Goal: Task Accomplishment & Management: Use online tool/utility

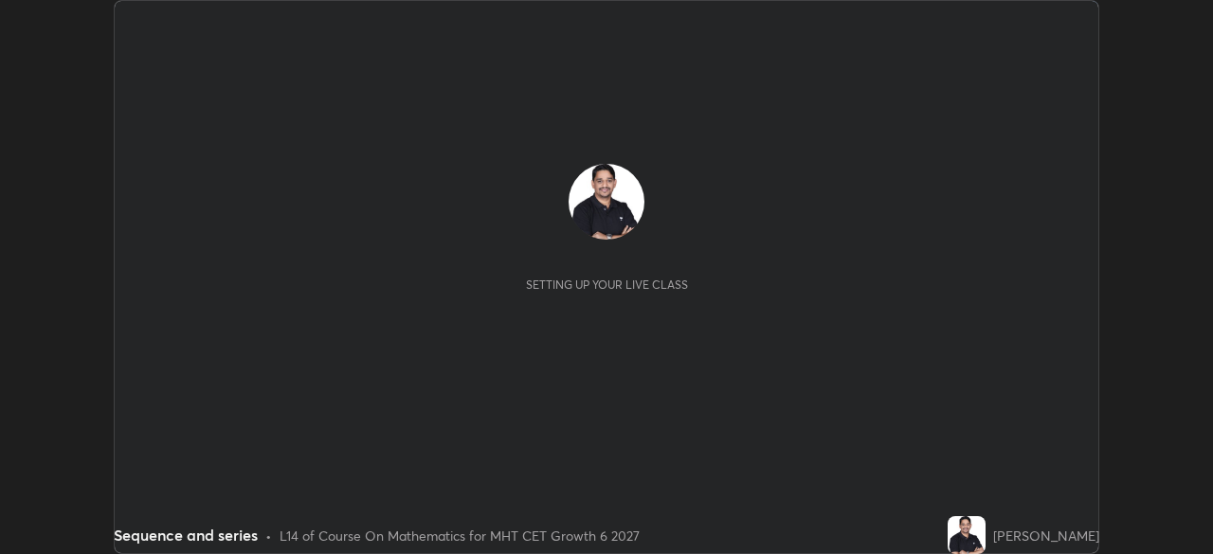
scroll to position [554, 1213]
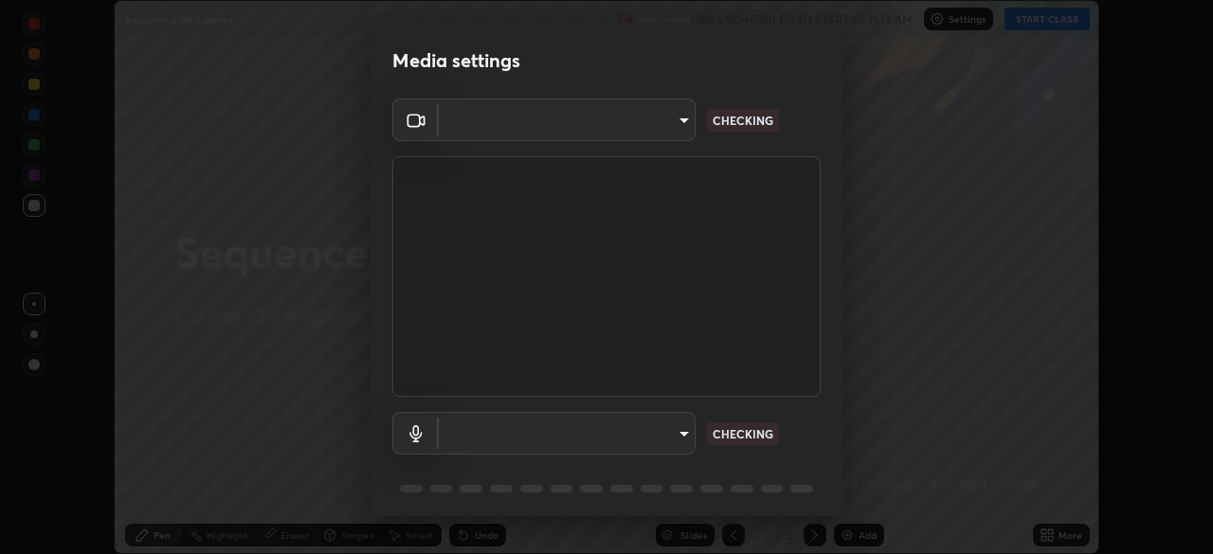
type input "d10c109aa59025644ba7edd1bef6a8bbd9148f5c0e42e0061cc93a7ea18e6f74"
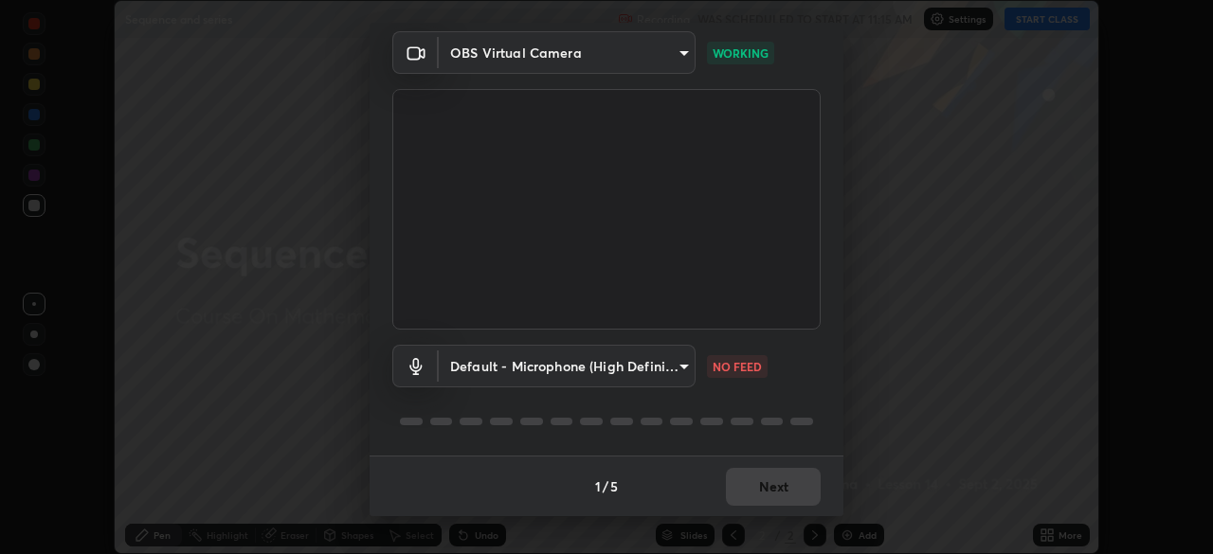
click at [680, 370] on body "Erase all Sequence and series Recording WAS SCHEDULED TO START AT 11:15 AM Sett…" at bounding box center [606, 277] width 1213 height 554
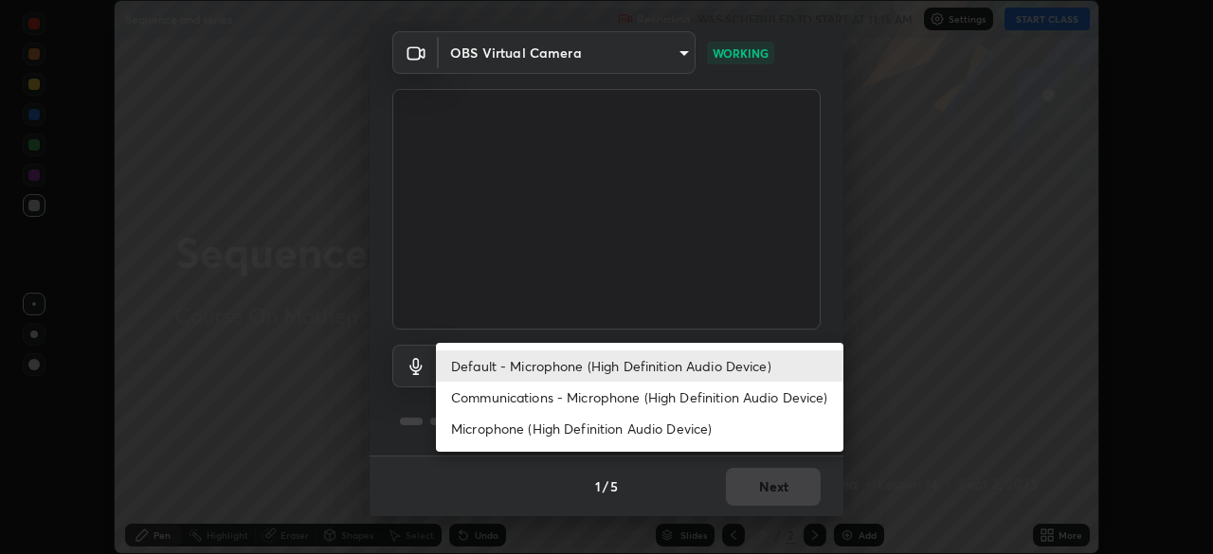
click at [674, 391] on li "Communications - Microphone (High Definition Audio Device)" at bounding box center [639, 397] width 407 height 31
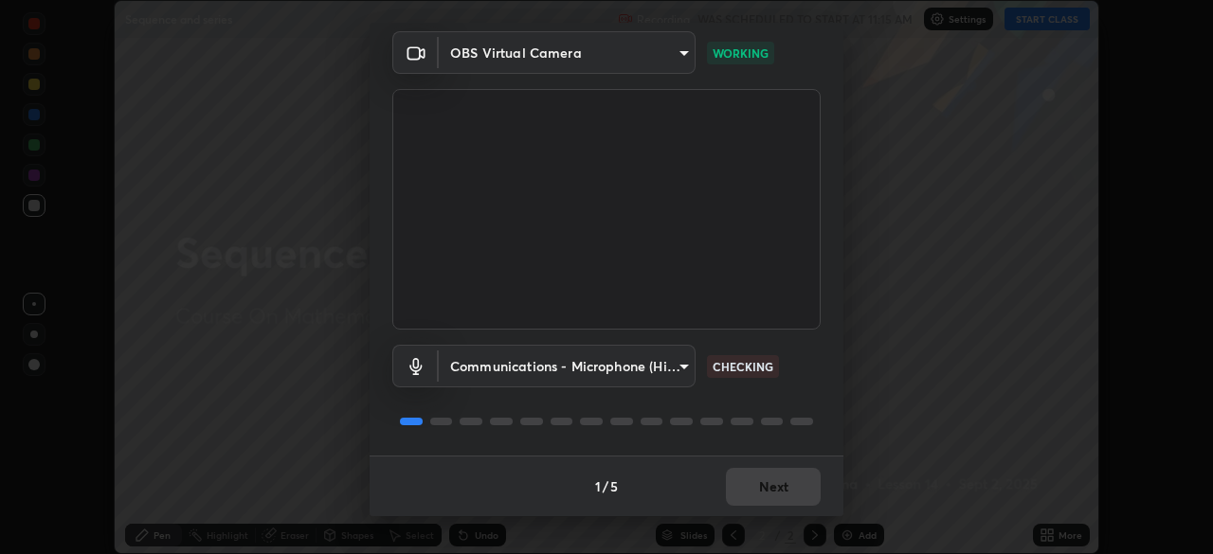
click at [682, 360] on body "Erase all Sequence and series Recording WAS SCHEDULED TO START AT 11:15 AM Sett…" at bounding box center [606, 277] width 1213 height 554
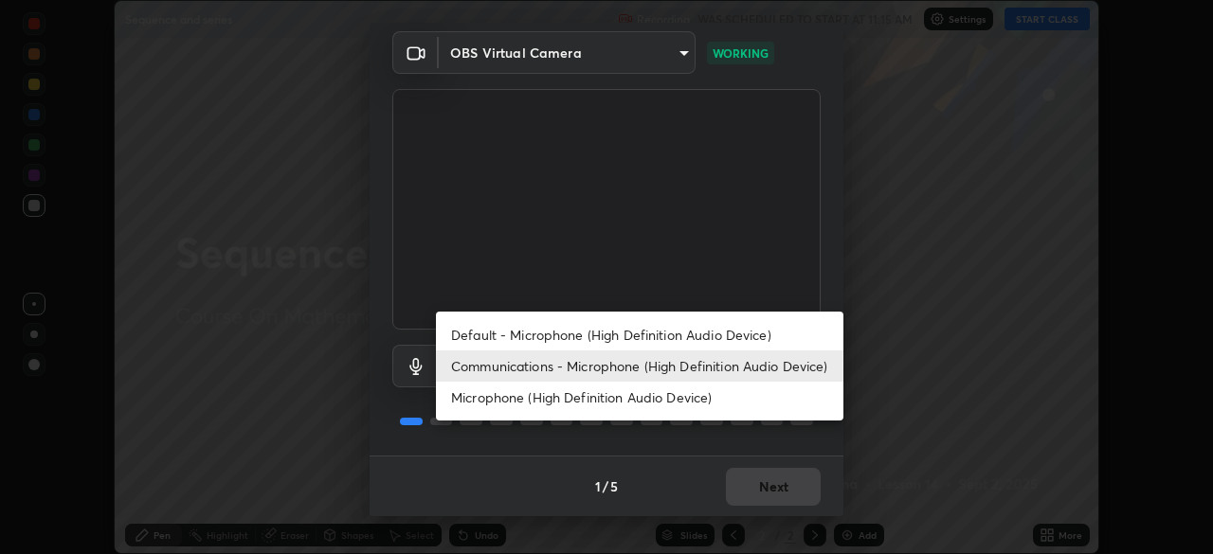
click at [684, 340] on li "Default - Microphone (High Definition Audio Device)" at bounding box center [639, 334] width 407 height 31
type input "default"
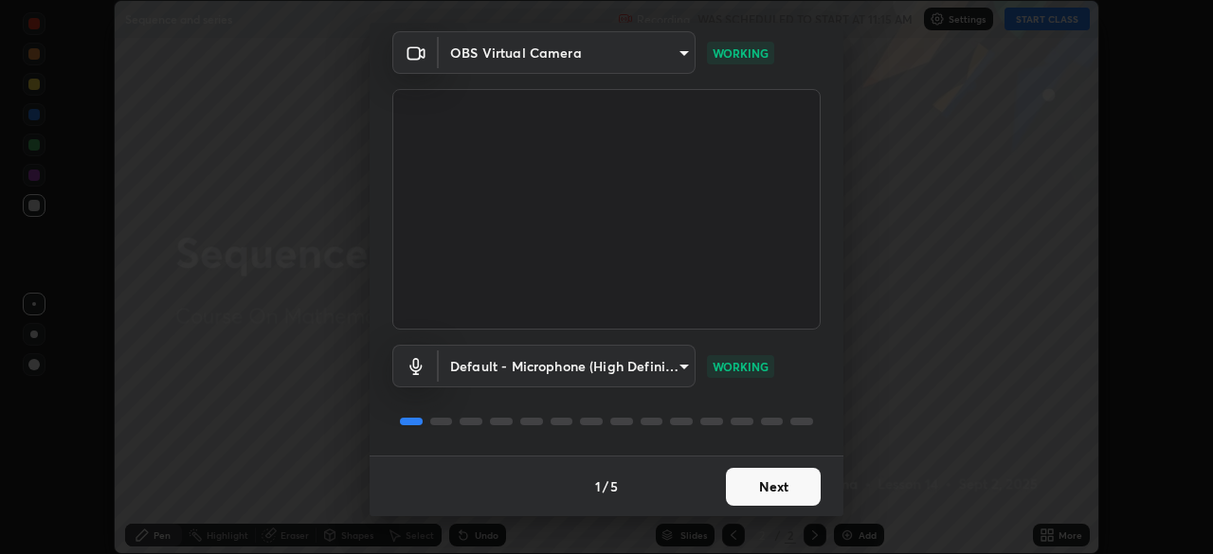
click at [779, 486] on button "Next" at bounding box center [773, 487] width 95 height 38
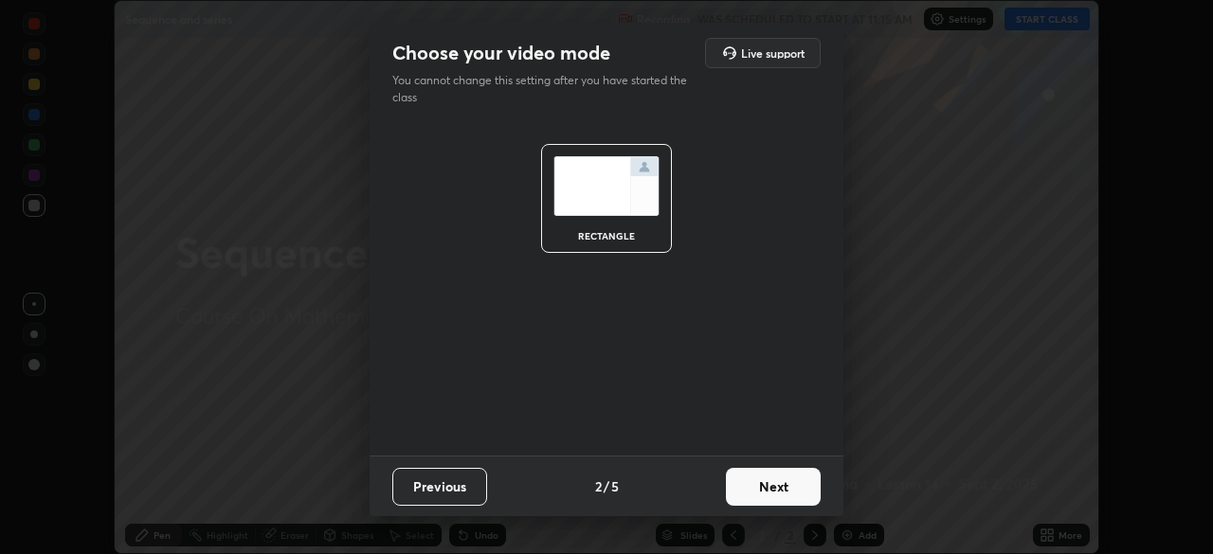
click at [782, 482] on button "Next" at bounding box center [773, 487] width 95 height 38
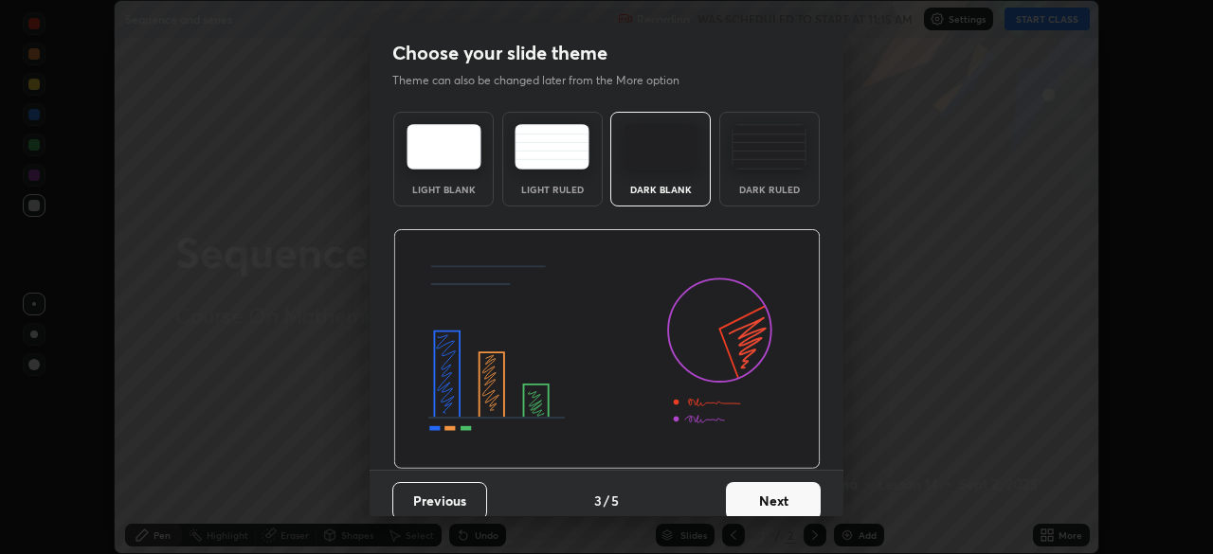
click at [781, 496] on button "Next" at bounding box center [773, 501] width 95 height 38
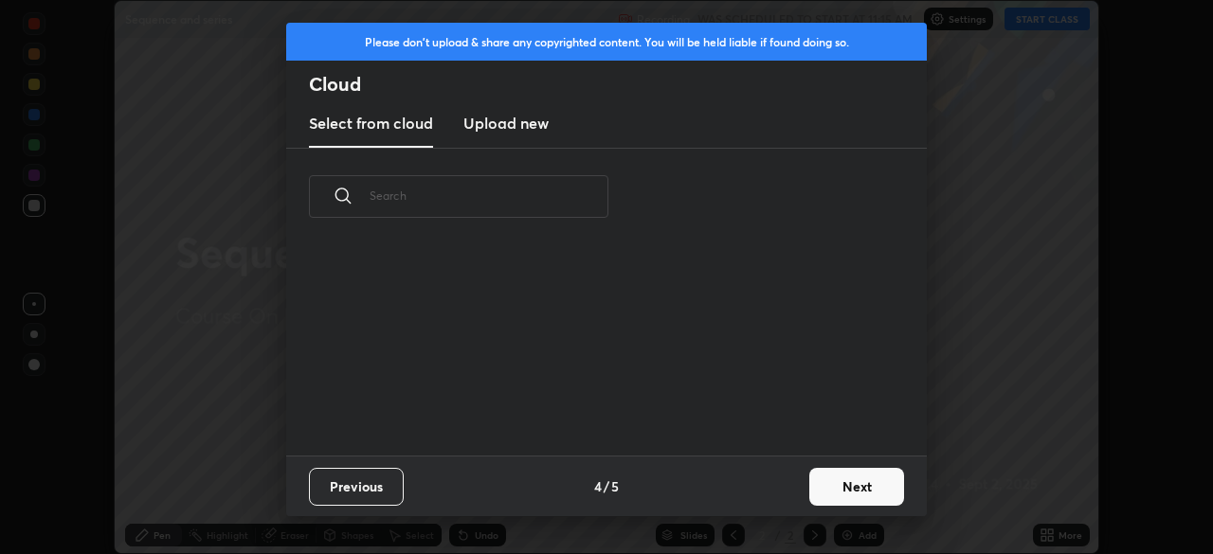
scroll to position [210, 608]
click at [852, 484] on button "Next" at bounding box center [856, 487] width 95 height 38
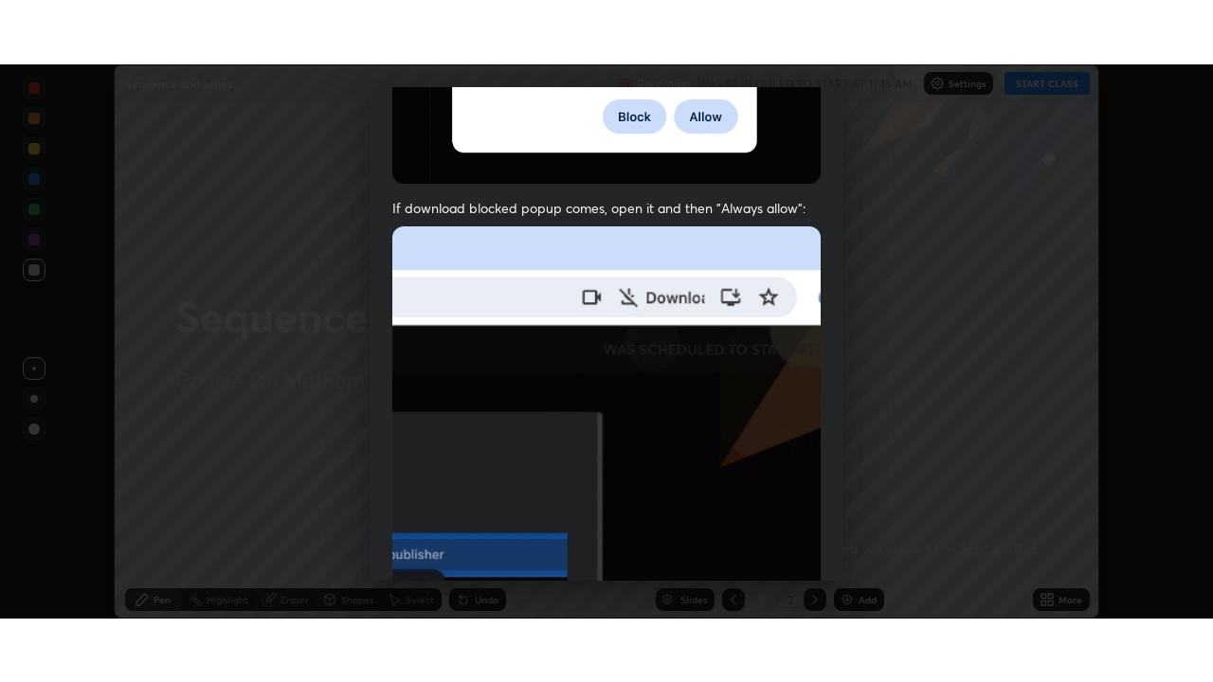
scroll to position [454, 0]
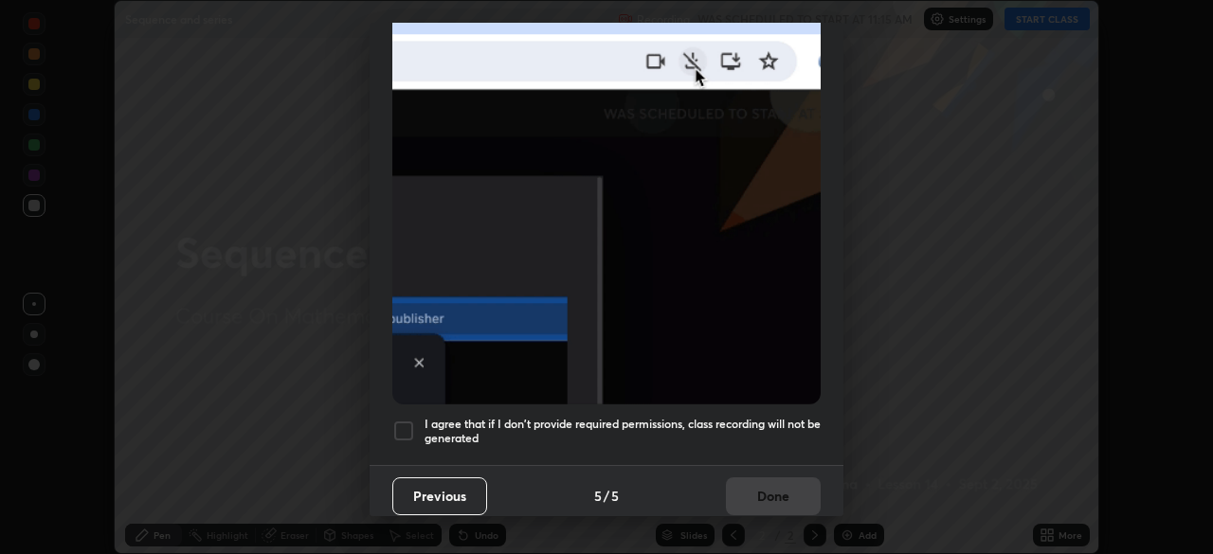
click at [400, 423] on div at bounding box center [403, 431] width 23 height 23
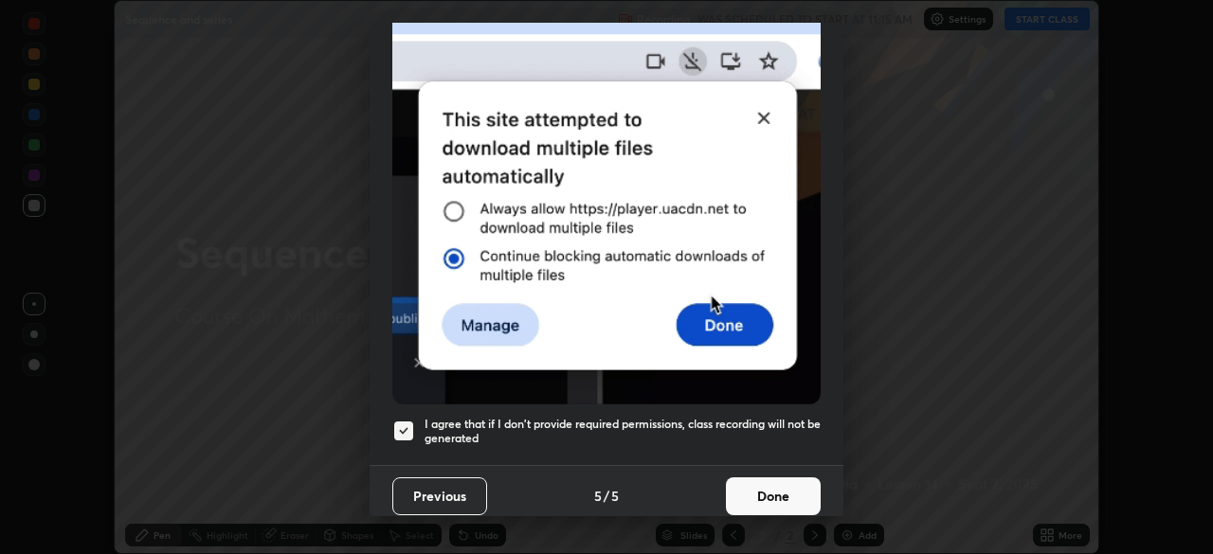
click at [757, 488] on button "Done" at bounding box center [773, 497] width 95 height 38
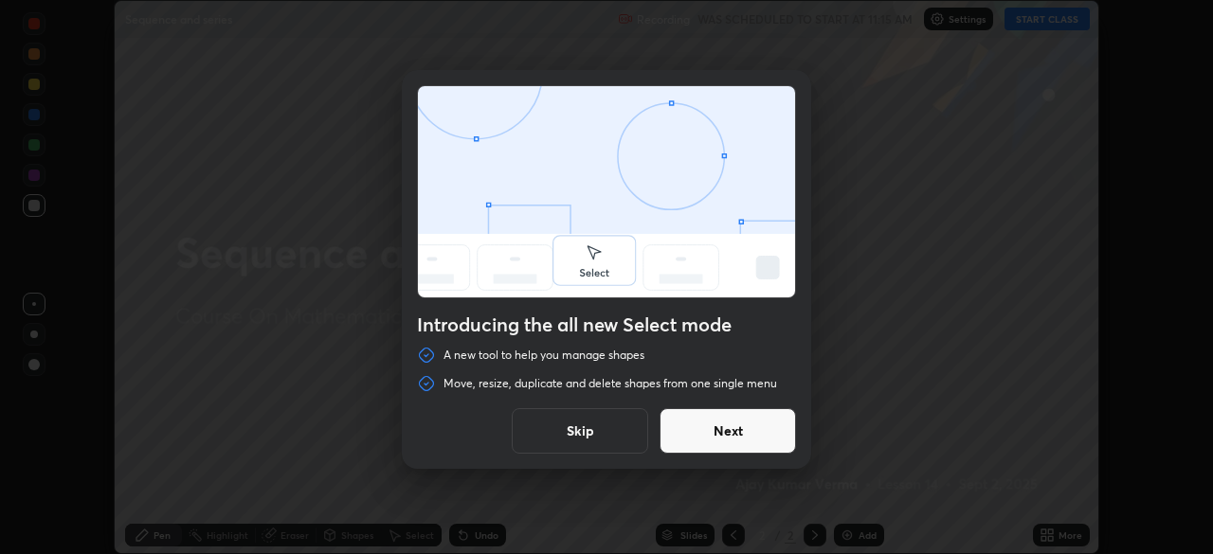
click at [754, 429] on button "Next" at bounding box center [727, 430] width 136 height 45
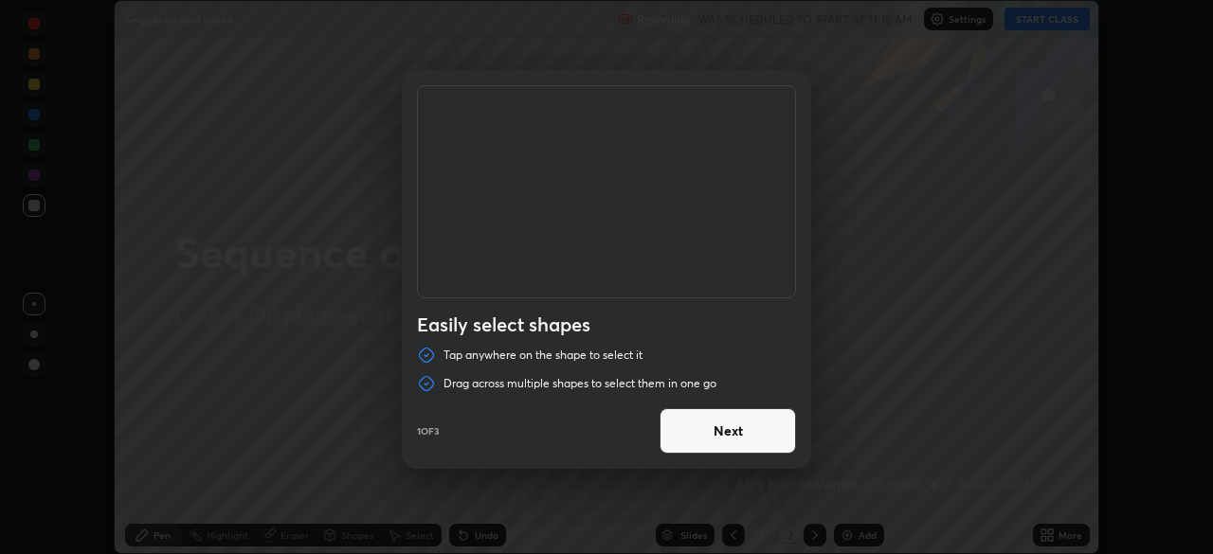
click at [749, 434] on button "Next" at bounding box center [727, 430] width 136 height 45
click at [759, 431] on button "Next" at bounding box center [727, 430] width 136 height 45
click at [764, 434] on button "Done" at bounding box center [727, 430] width 136 height 45
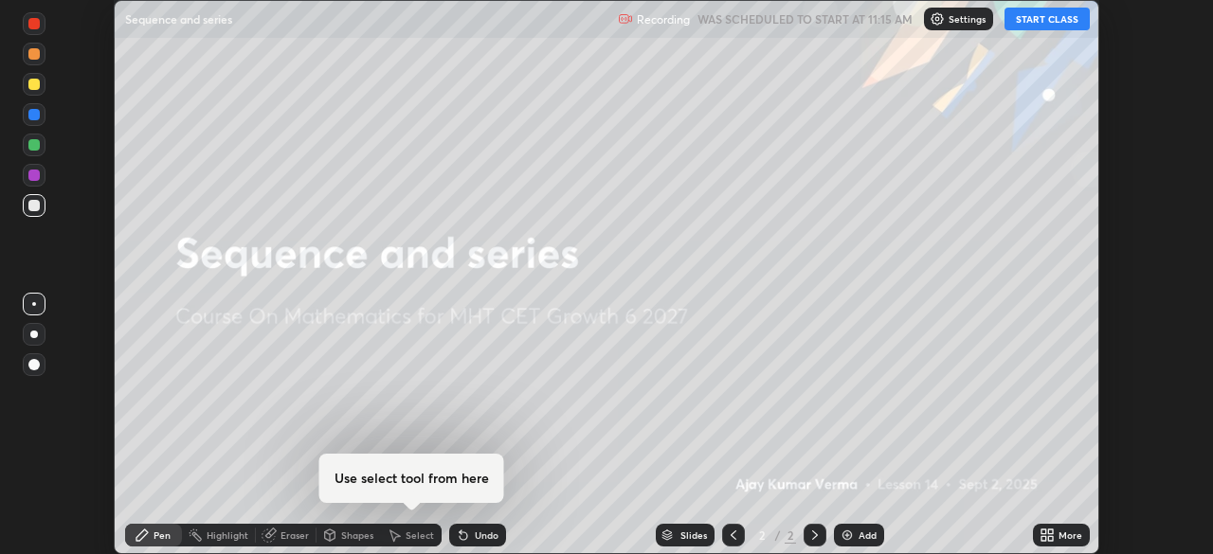
click at [1026, 22] on button "START CLASS" at bounding box center [1046, 19] width 85 height 23
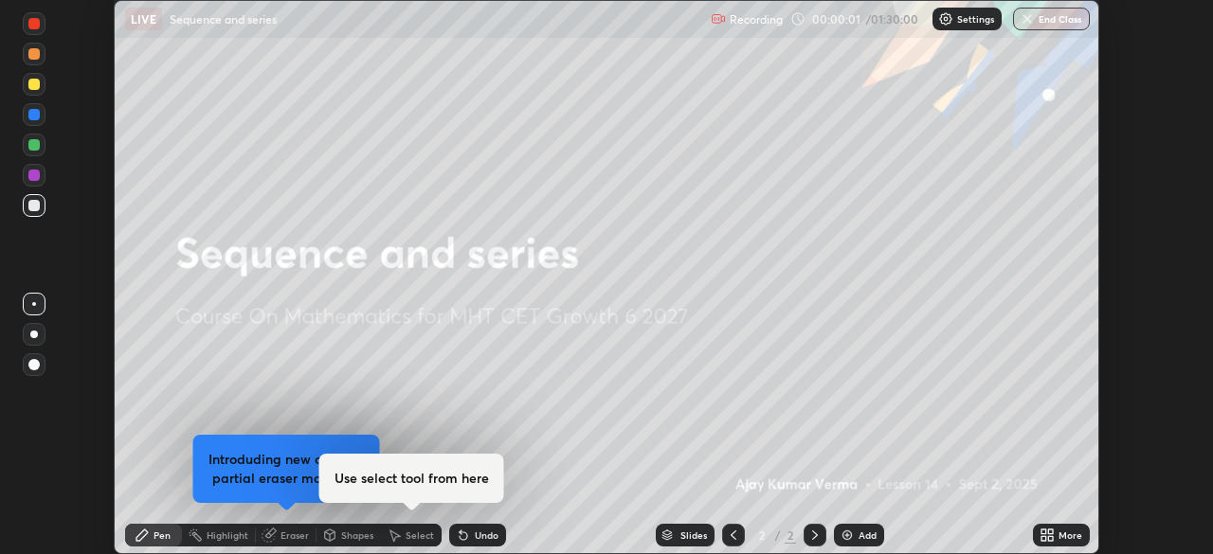
click at [1043, 532] on icon at bounding box center [1043, 532] width 5 height 5
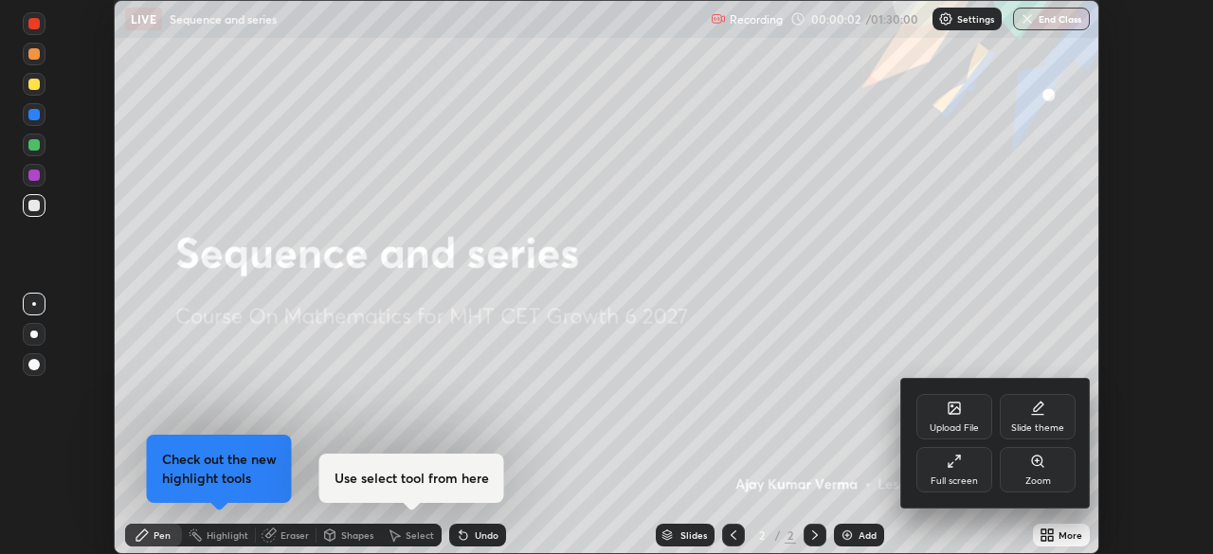
click at [965, 464] on div "Full screen" at bounding box center [954, 469] width 76 height 45
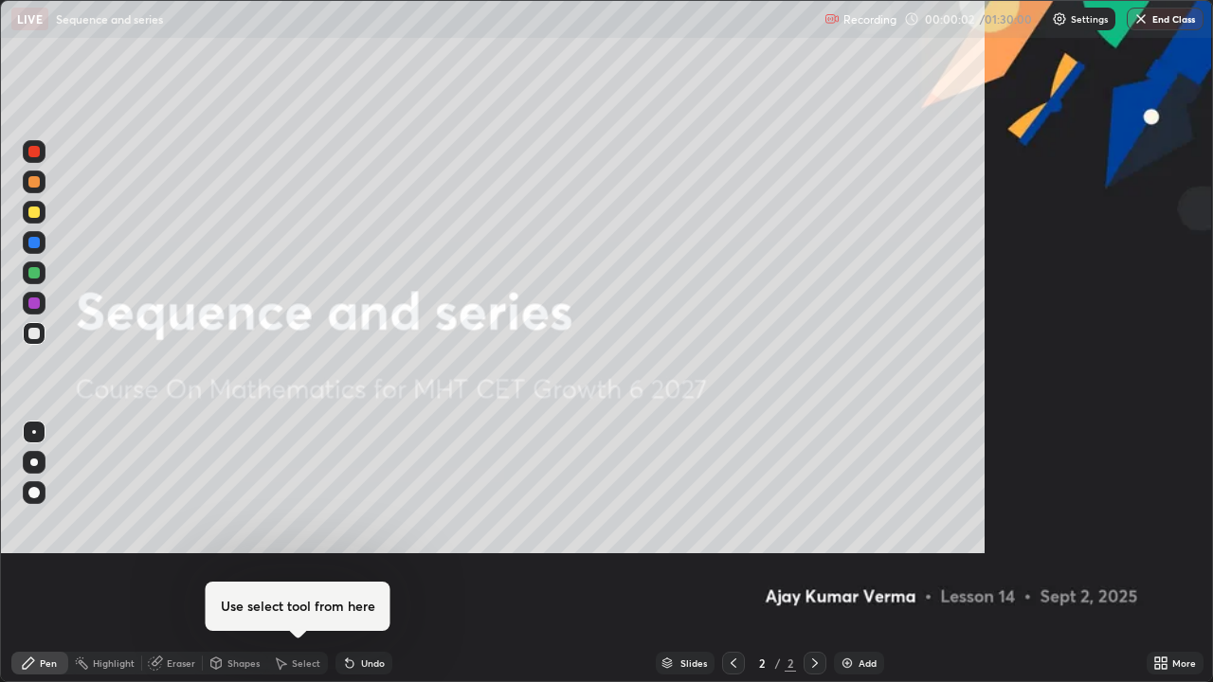
scroll to position [682, 1213]
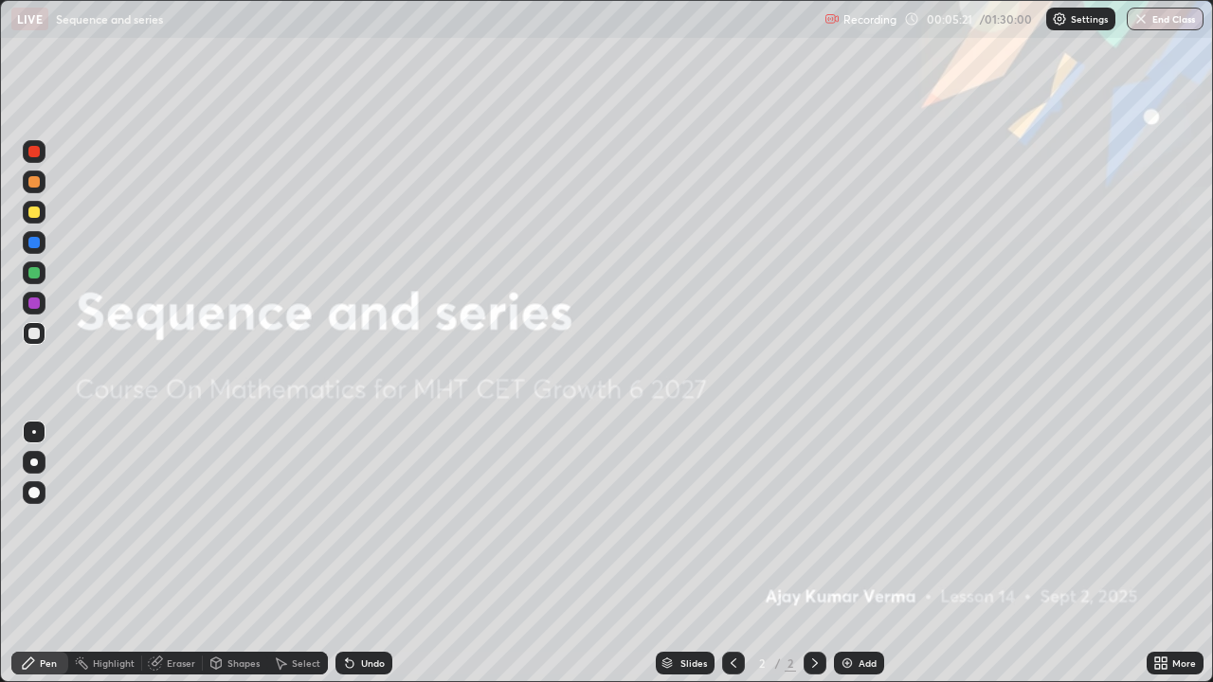
click at [813, 553] on icon at bounding box center [815, 663] width 6 height 9
click at [844, 553] on img at bounding box center [847, 663] width 15 height 15
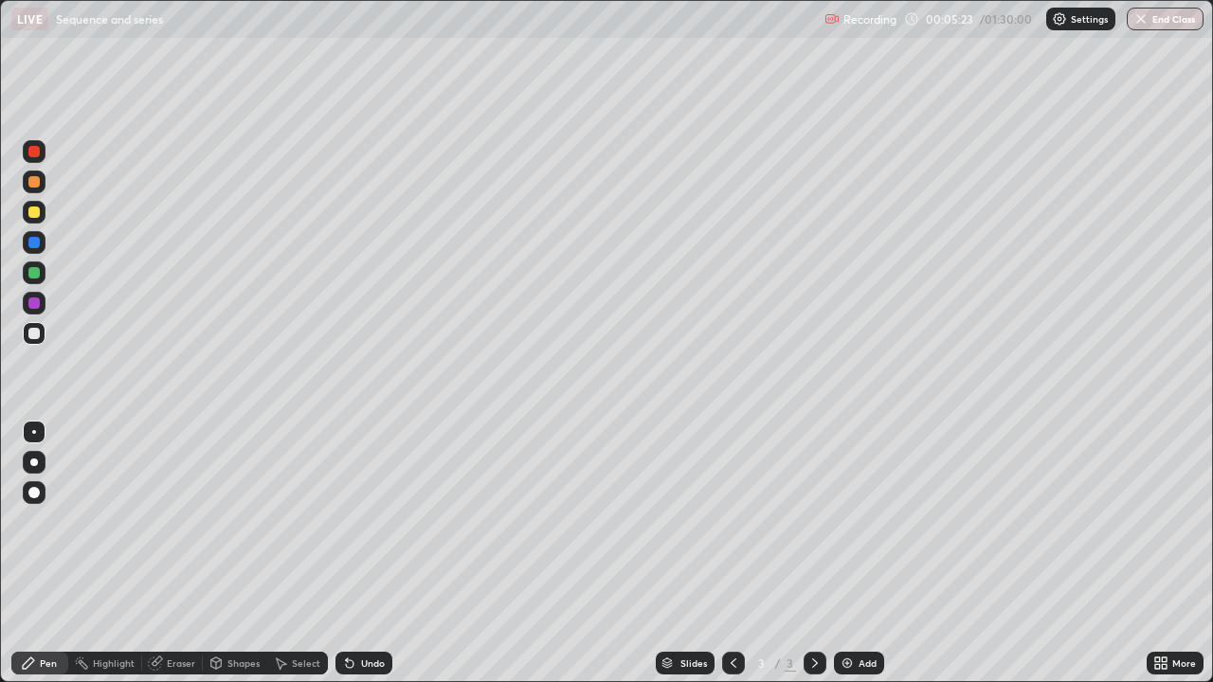
click at [41, 216] on div at bounding box center [34, 212] width 23 height 23
click at [35, 178] on div at bounding box center [33, 181] width 11 height 11
click at [171, 553] on div "Eraser" at bounding box center [181, 663] width 28 height 9
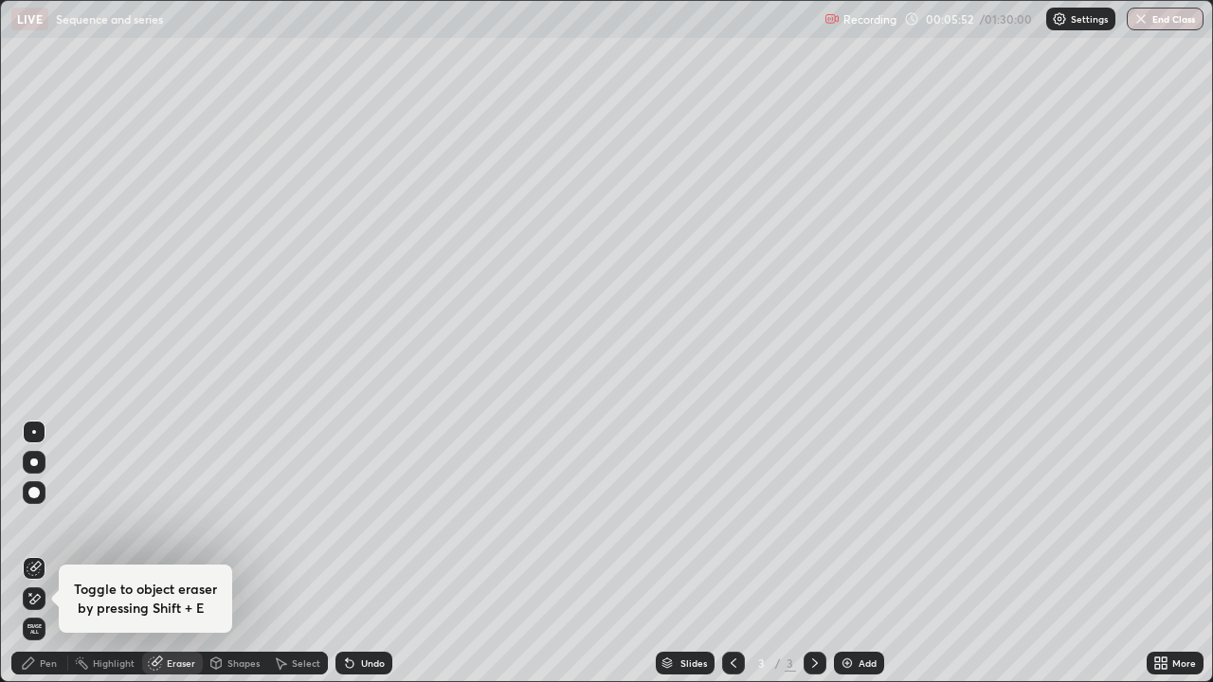
click at [50, 553] on div "Pen" at bounding box center [48, 663] width 17 height 9
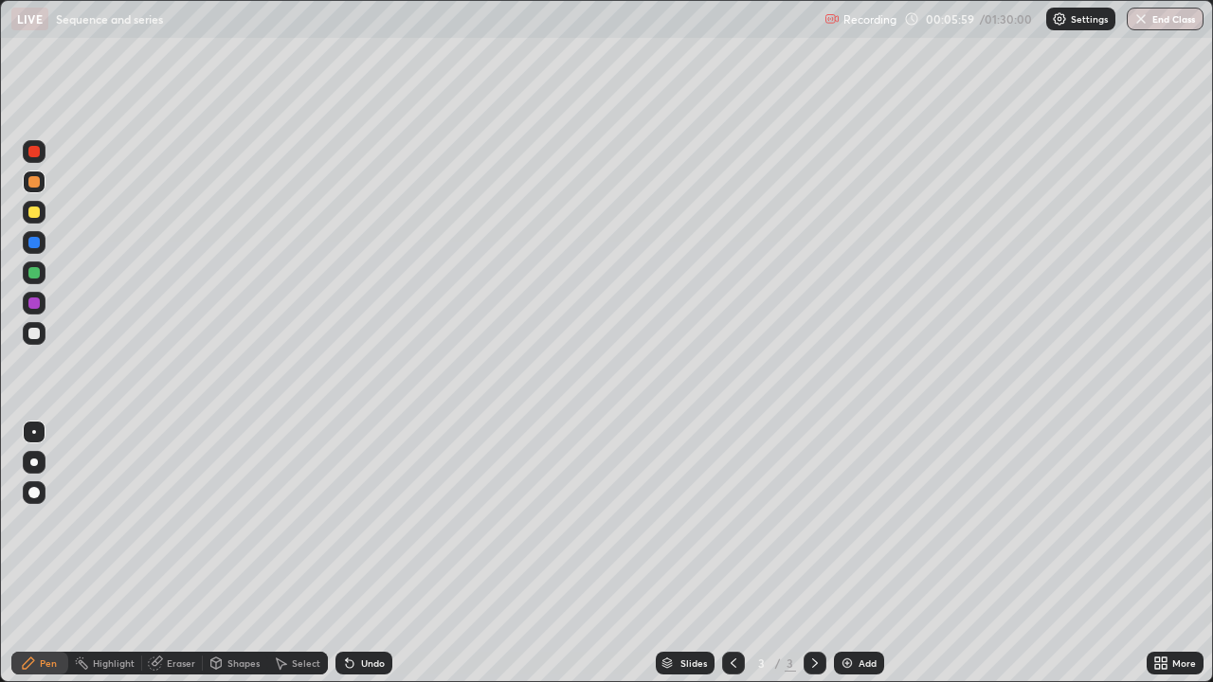
click at [36, 211] on div at bounding box center [33, 212] width 11 height 11
click at [188, 553] on div "Eraser" at bounding box center [172, 663] width 61 height 38
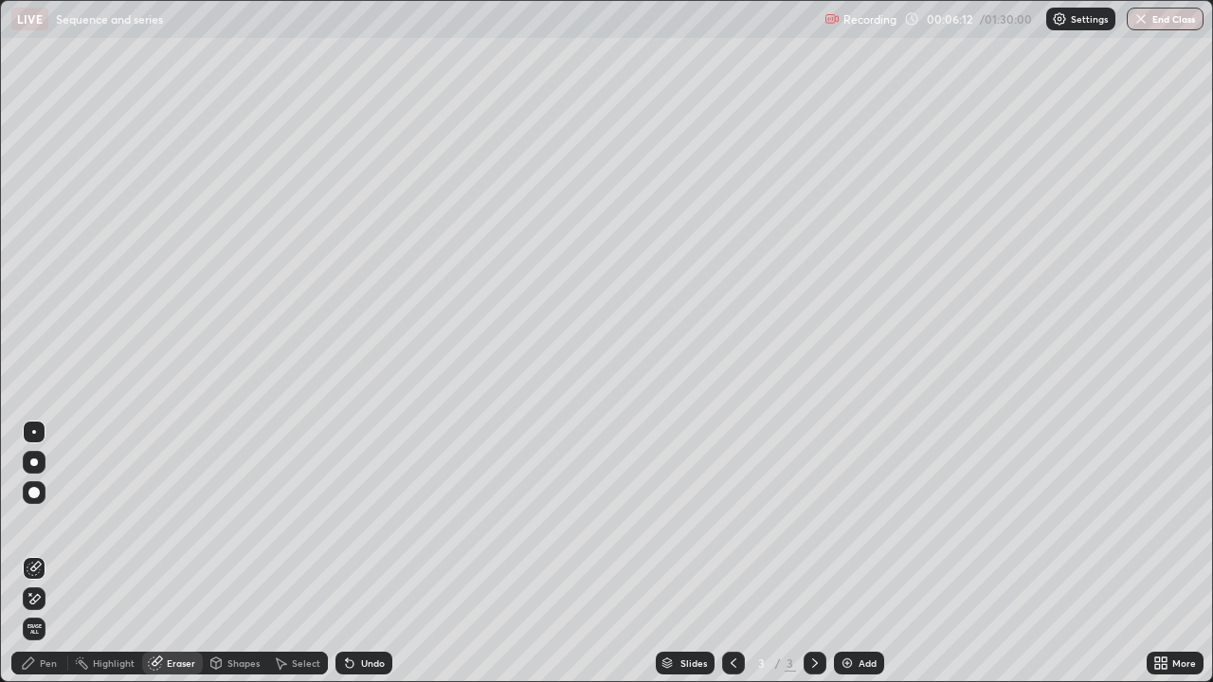
click at [53, 553] on div "Pen" at bounding box center [39, 663] width 57 height 23
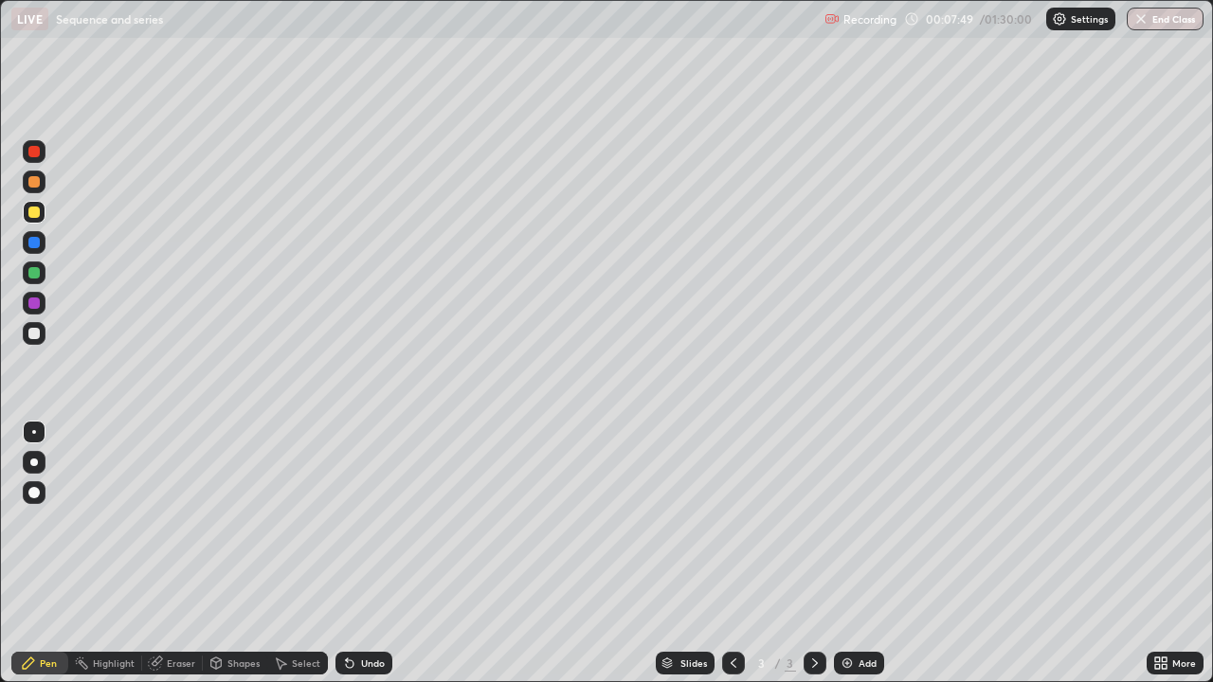
click at [35, 246] on div at bounding box center [33, 242] width 11 height 11
click at [33, 222] on div at bounding box center [34, 212] width 23 height 23
click at [37, 183] on div at bounding box center [33, 181] width 11 height 11
click at [812, 553] on div at bounding box center [815, 663] width 23 height 23
click at [843, 553] on div "Add" at bounding box center [859, 663] width 50 height 23
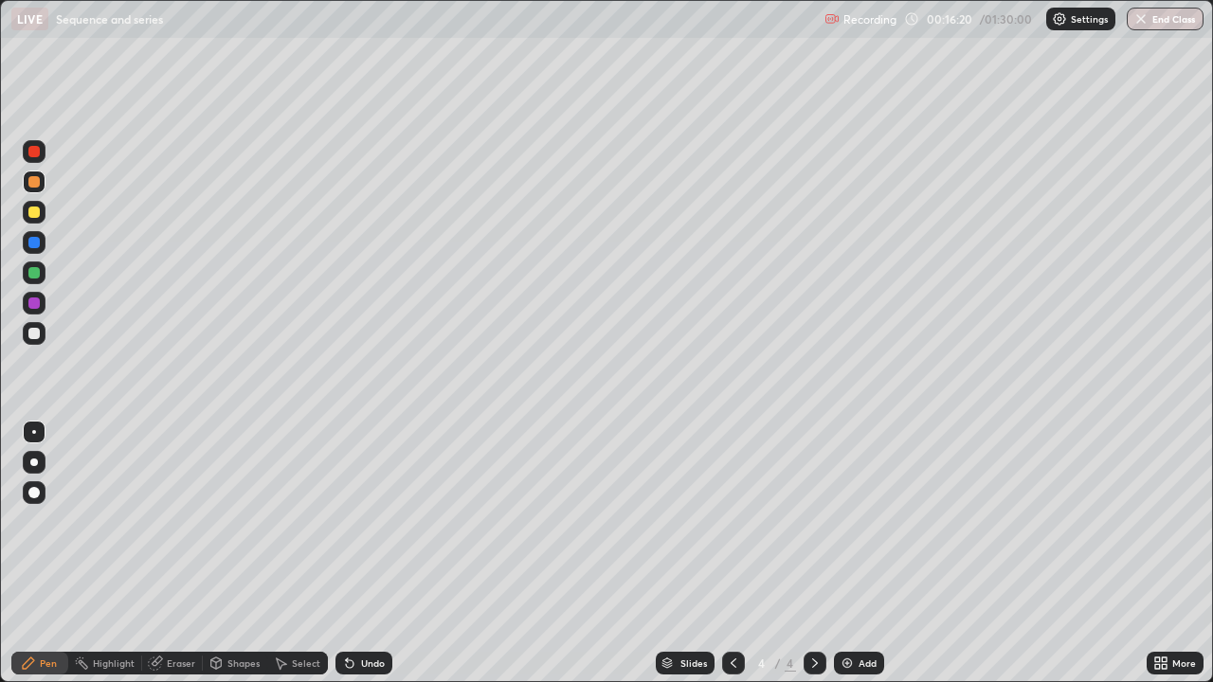
click at [180, 553] on div "Eraser" at bounding box center [172, 663] width 61 height 23
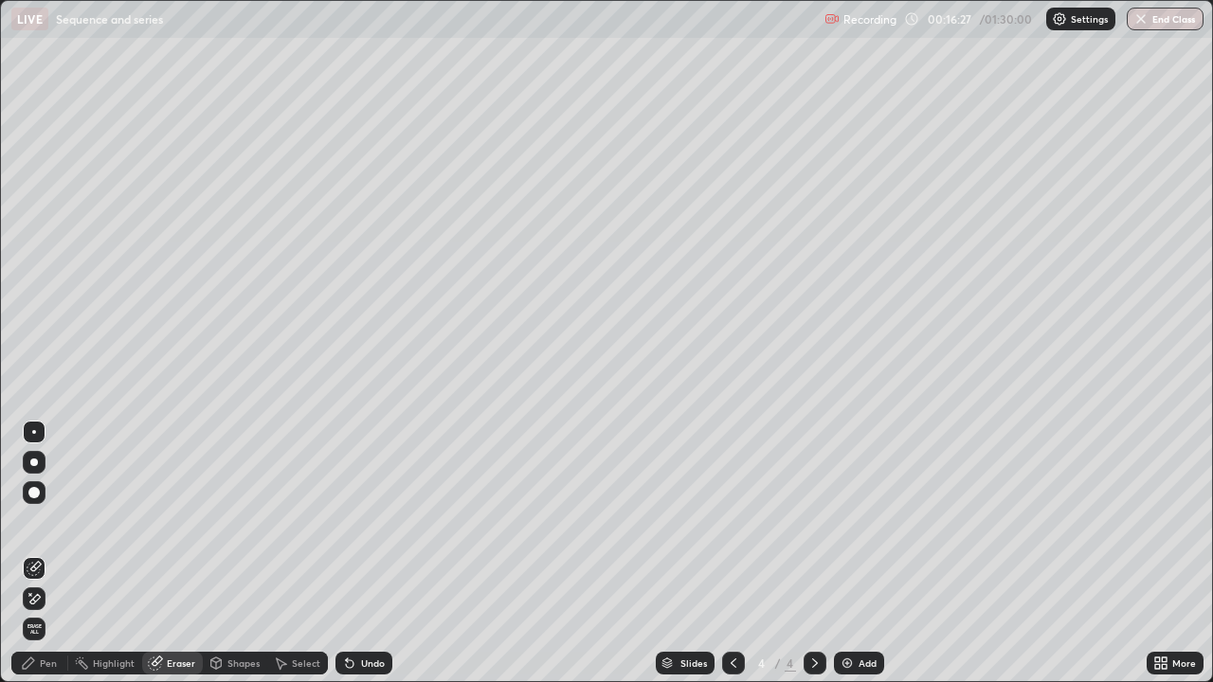
click at [55, 553] on div "Pen" at bounding box center [48, 663] width 17 height 9
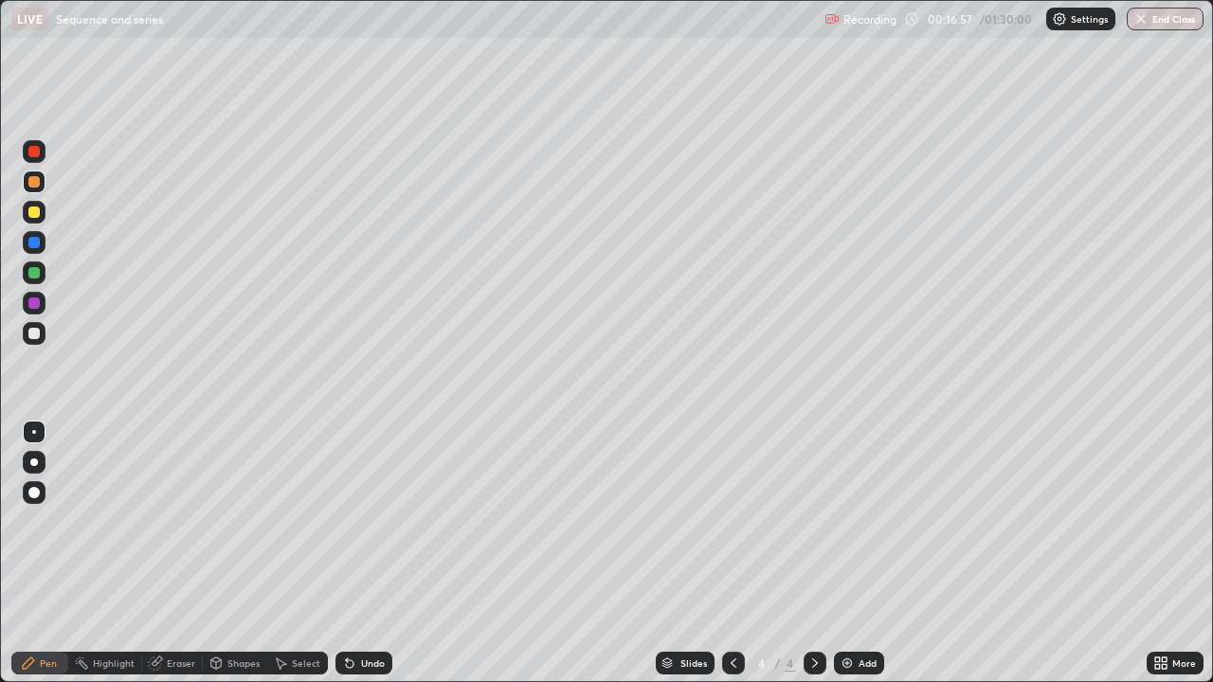
click at [37, 215] on div at bounding box center [33, 212] width 11 height 11
click at [37, 302] on div at bounding box center [33, 303] width 11 height 11
click at [38, 213] on div at bounding box center [33, 212] width 11 height 11
click at [39, 334] on div at bounding box center [33, 333] width 11 height 11
click at [170, 553] on div "Eraser" at bounding box center [181, 663] width 28 height 9
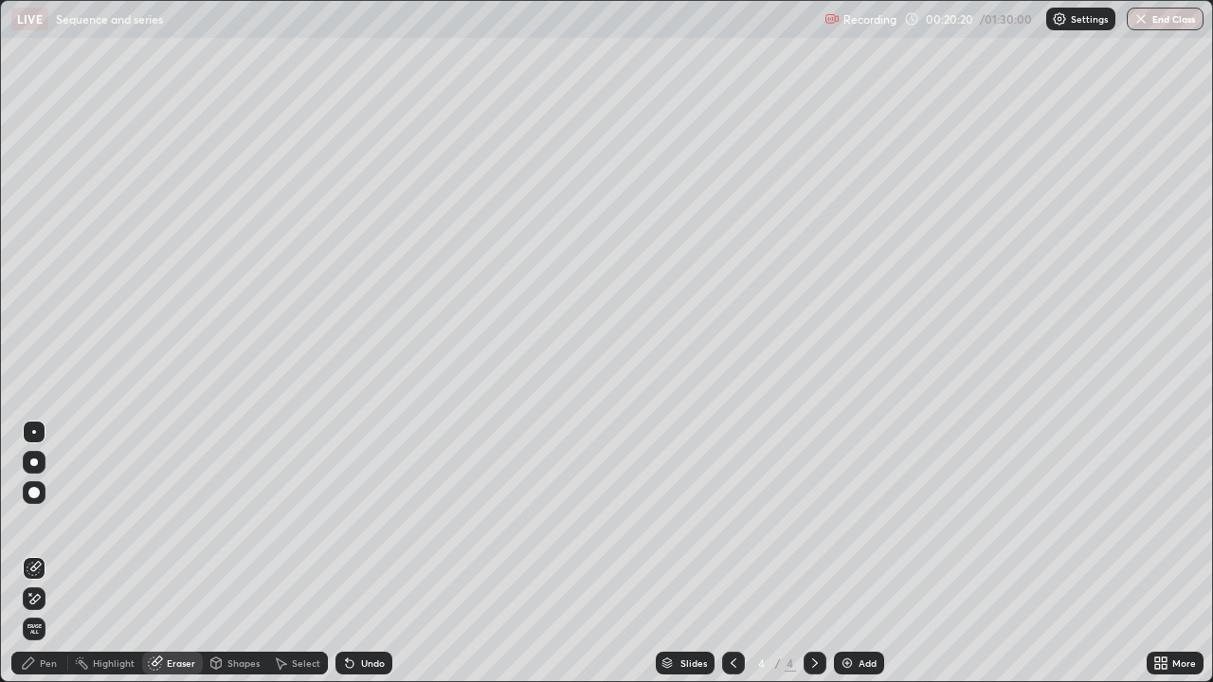
click at [52, 553] on div "Pen" at bounding box center [48, 663] width 17 height 9
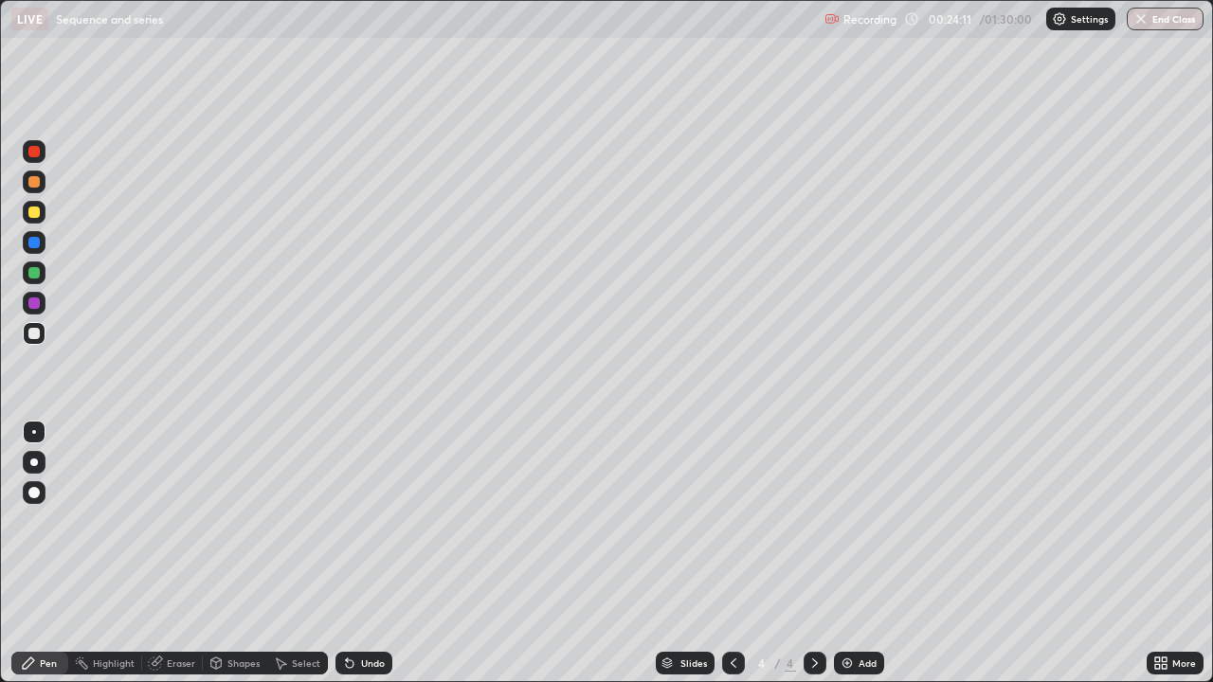
click at [811, 553] on icon at bounding box center [814, 663] width 15 height 15
click at [842, 553] on img at bounding box center [847, 663] width 15 height 15
click at [35, 182] on div at bounding box center [33, 181] width 11 height 11
click at [36, 211] on div at bounding box center [33, 212] width 11 height 11
click at [37, 212] on div at bounding box center [33, 212] width 11 height 11
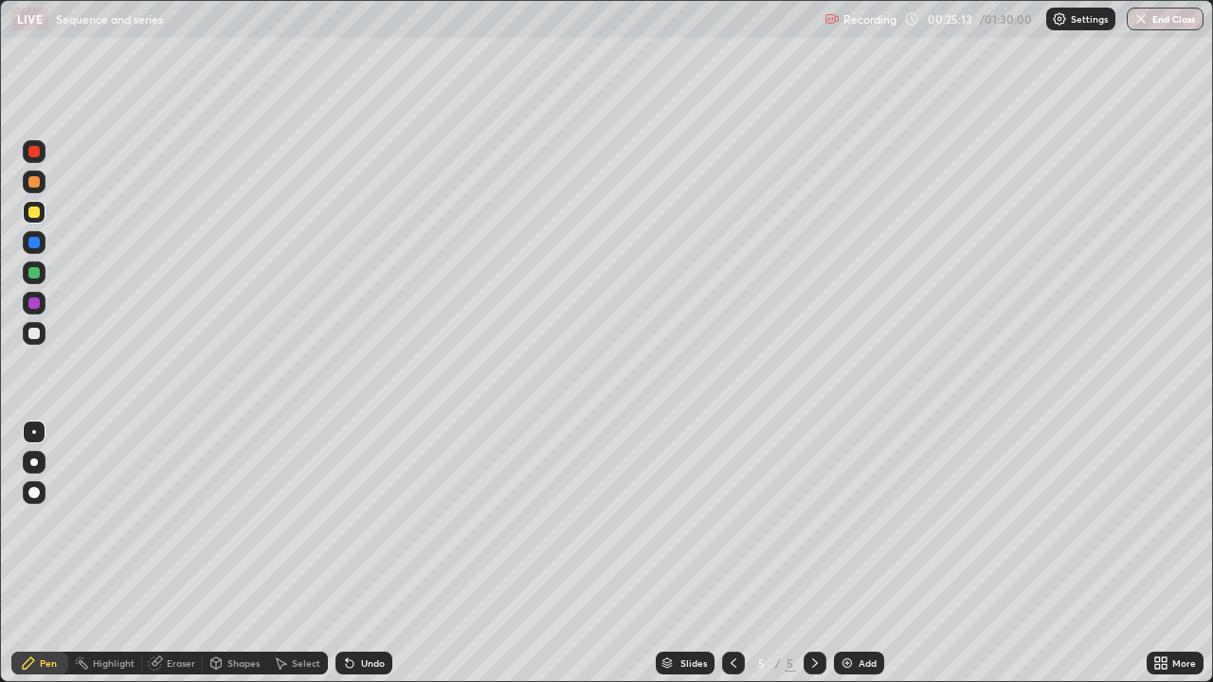
click at [34, 178] on div at bounding box center [33, 181] width 11 height 11
click at [30, 211] on div at bounding box center [33, 212] width 11 height 11
click at [35, 333] on div at bounding box center [33, 333] width 11 height 11
click at [172, 553] on div "Eraser" at bounding box center [181, 663] width 28 height 9
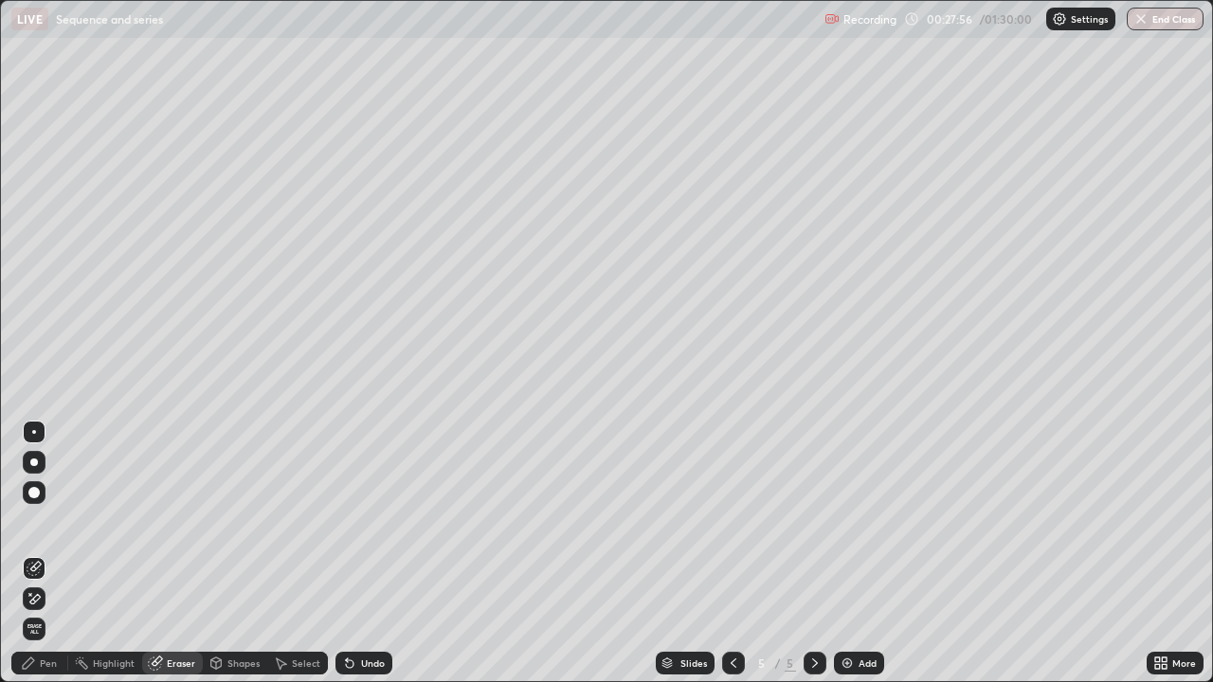
click at [48, 553] on div "Pen" at bounding box center [48, 663] width 17 height 9
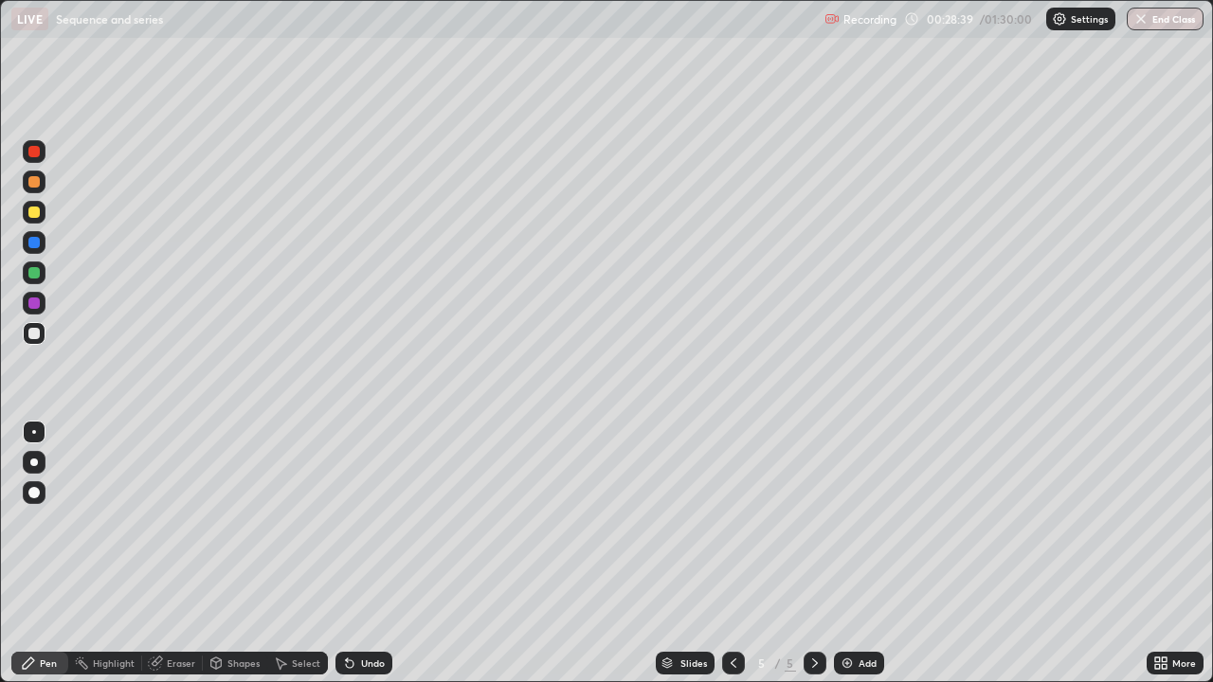
click at [35, 273] on div at bounding box center [33, 272] width 11 height 11
click at [813, 553] on icon at bounding box center [814, 663] width 15 height 15
click at [843, 553] on img at bounding box center [847, 663] width 15 height 15
click at [184, 553] on div "Eraser" at bounding box center [172, 663] width 61 height 23
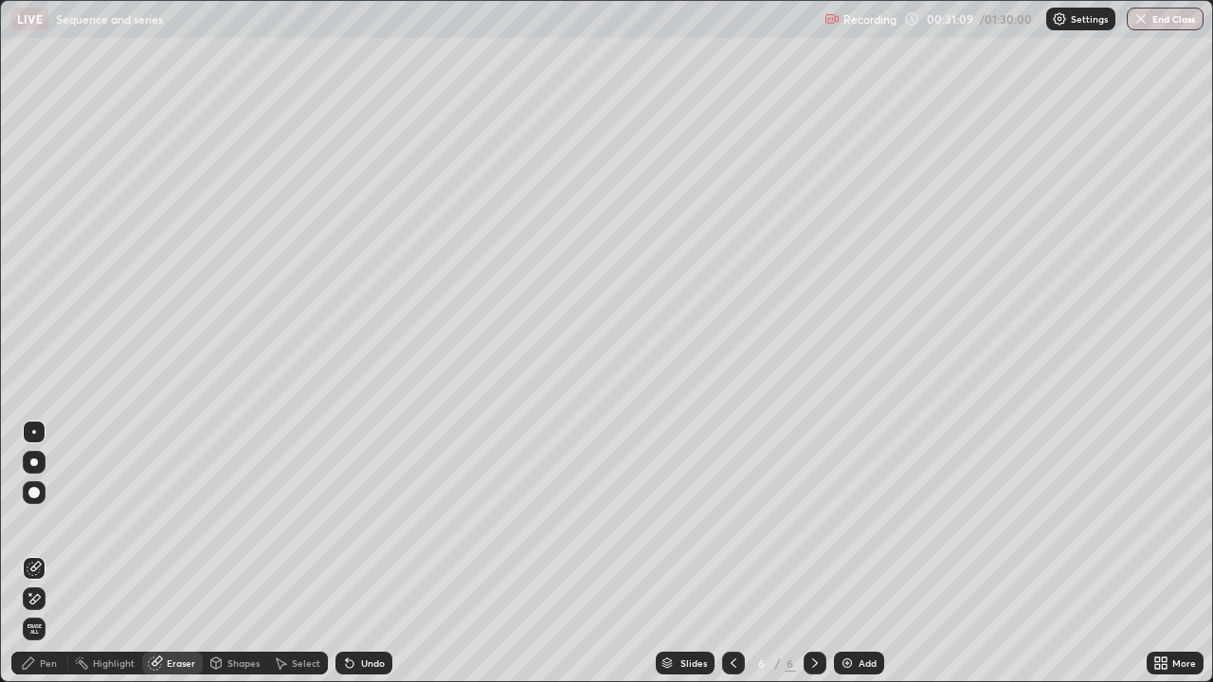
click at [50, 553] on div "Pen" at bounding box center [48, 663] width 17 height 9
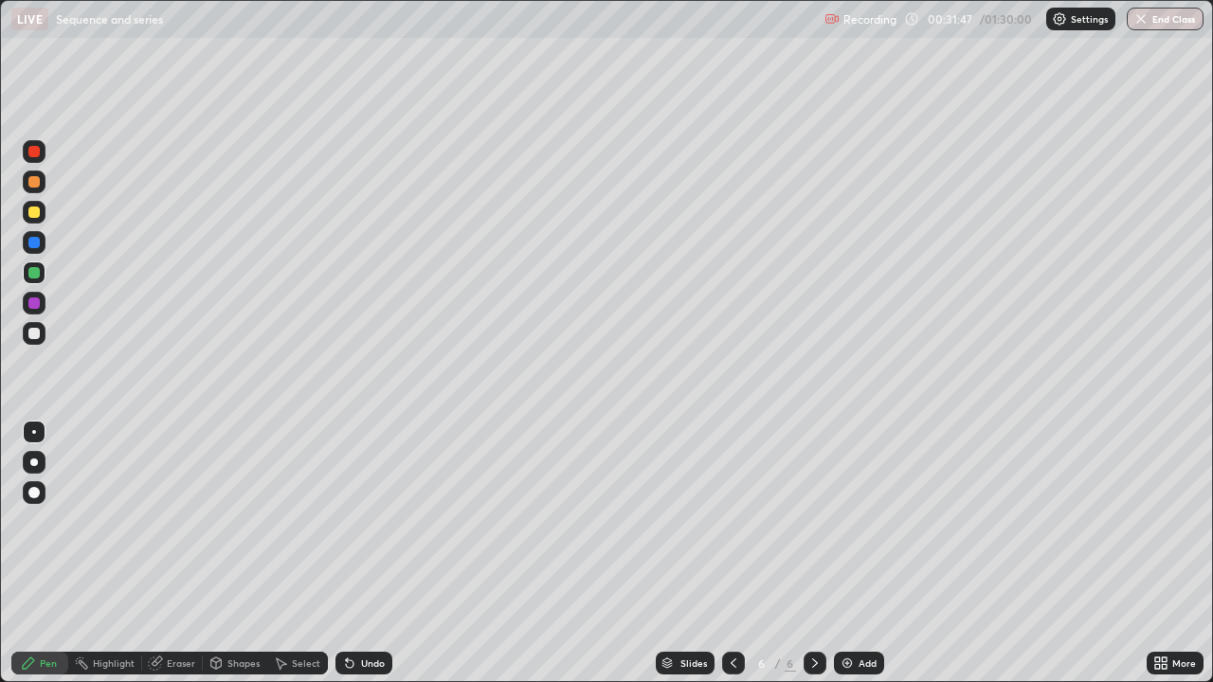
click at [36, 212] on div at bounding box center [33, 212] width 11 height 11
click at [186, 553] on div "Eraser" at bounding box center [181, 663] width 28 height 9
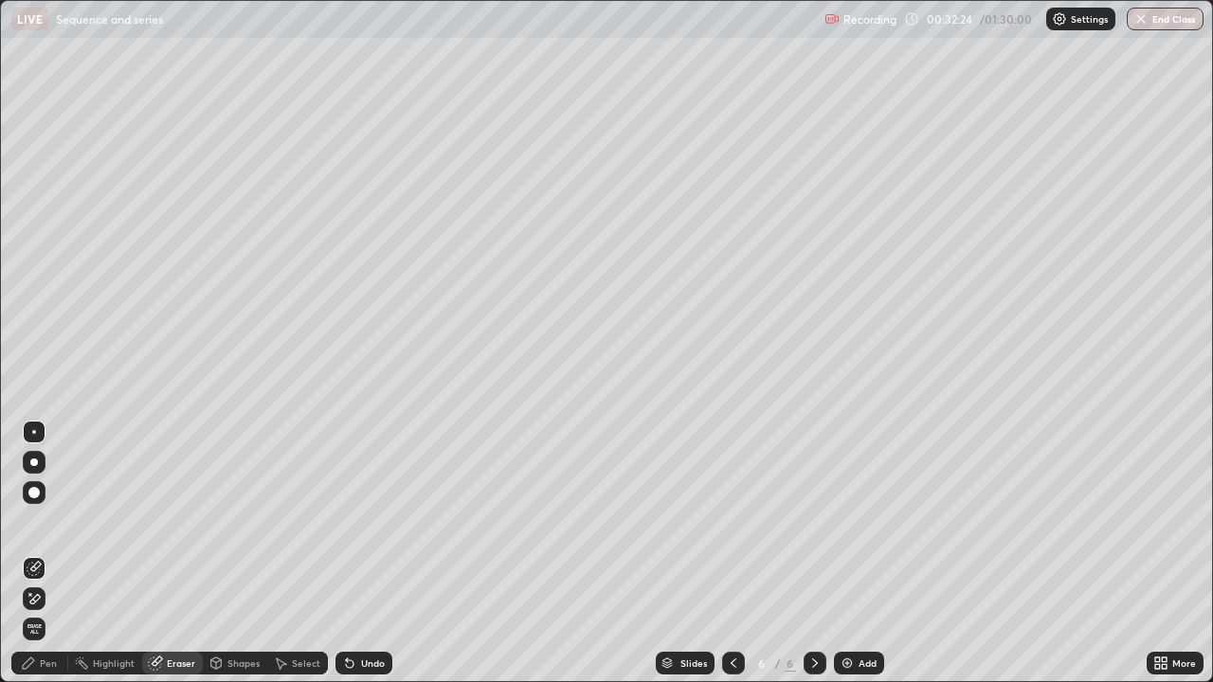
click at [48, 553] on div "Pen" at bounding box center [48, 663] width 17 height 9
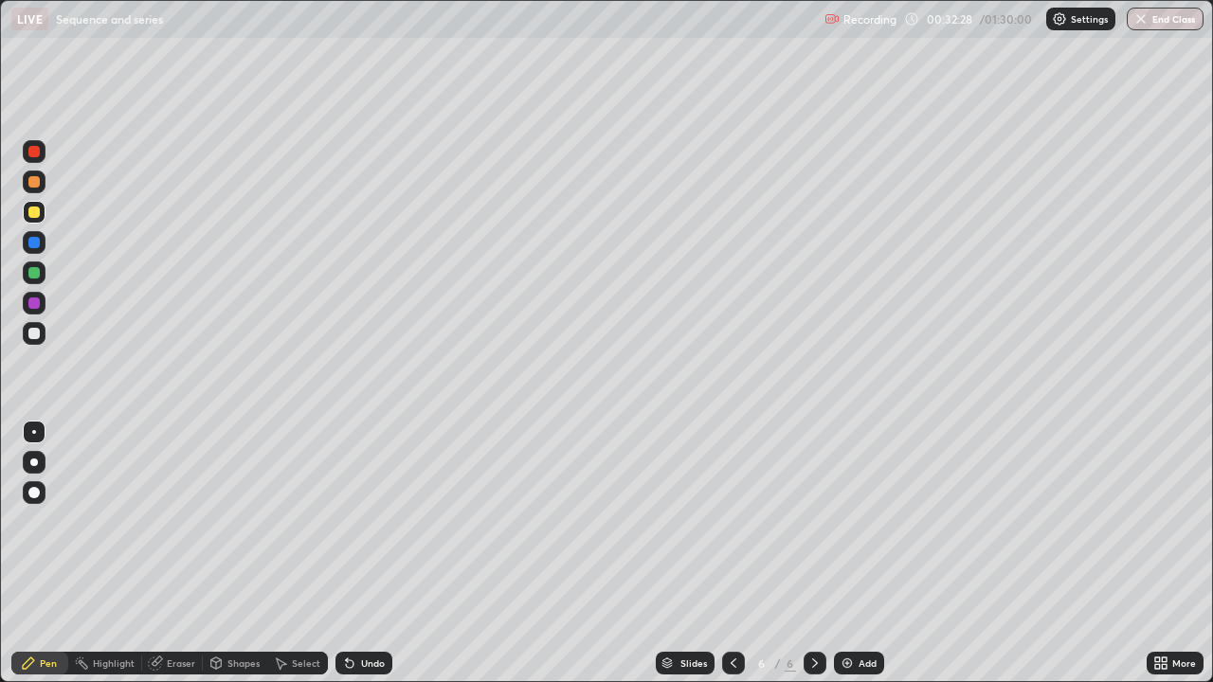
click at [177, 553] on div "Eraser" at bounding box center [172, 663] width 61 height 23
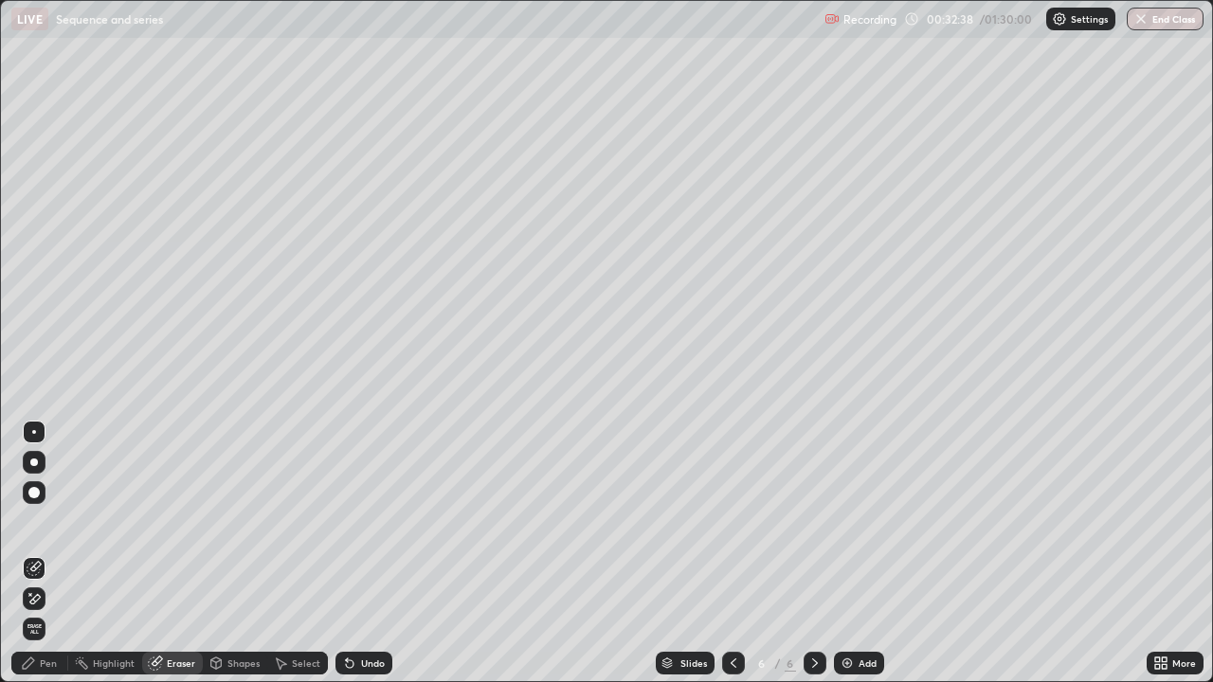
click at [52, 553] on div "Pen" at bounding box center [39, 663] width 57 height 23
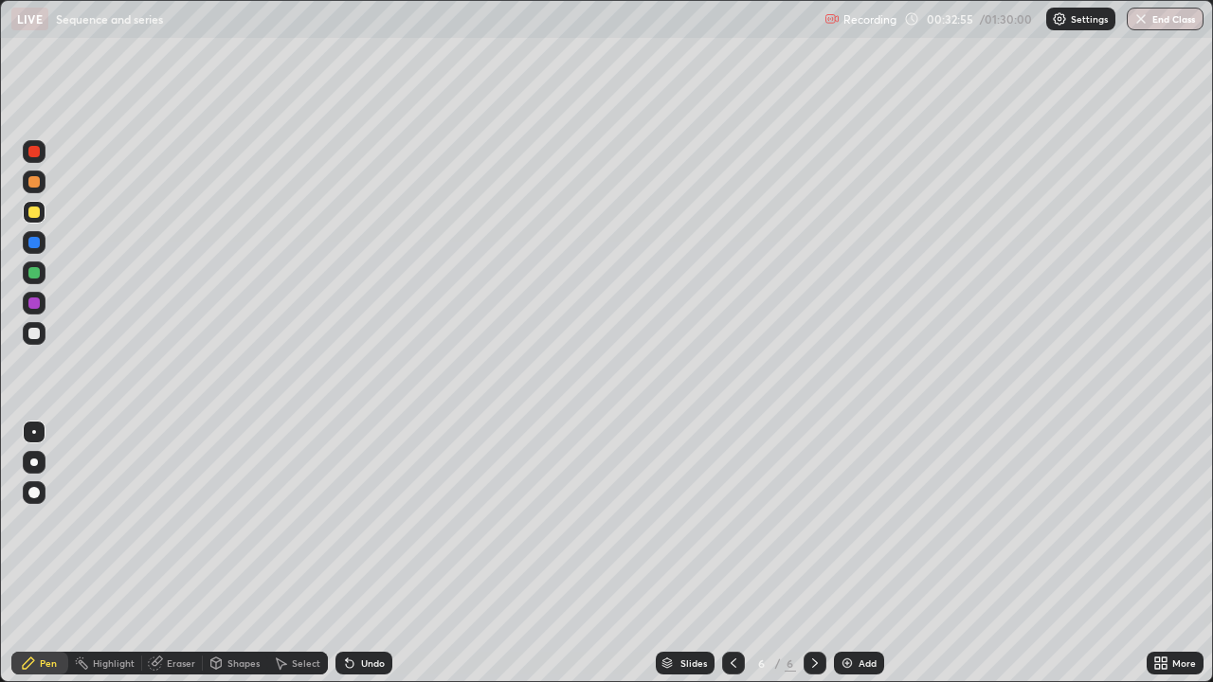
click at [33, 244] on div at bounding box center [33, 242] width 11 height 11
click at [35, 335] on div at bounding box center [33, 333] width 11 height 11
click at [41, 274] on div at bounding box center [34, 273] width 23 height 23
click at [813, 553] on icon at bounding box center [814, 663] width 15 height 15
click at [844, 553] on img at bounding box center [847, 663] width 15 height 15
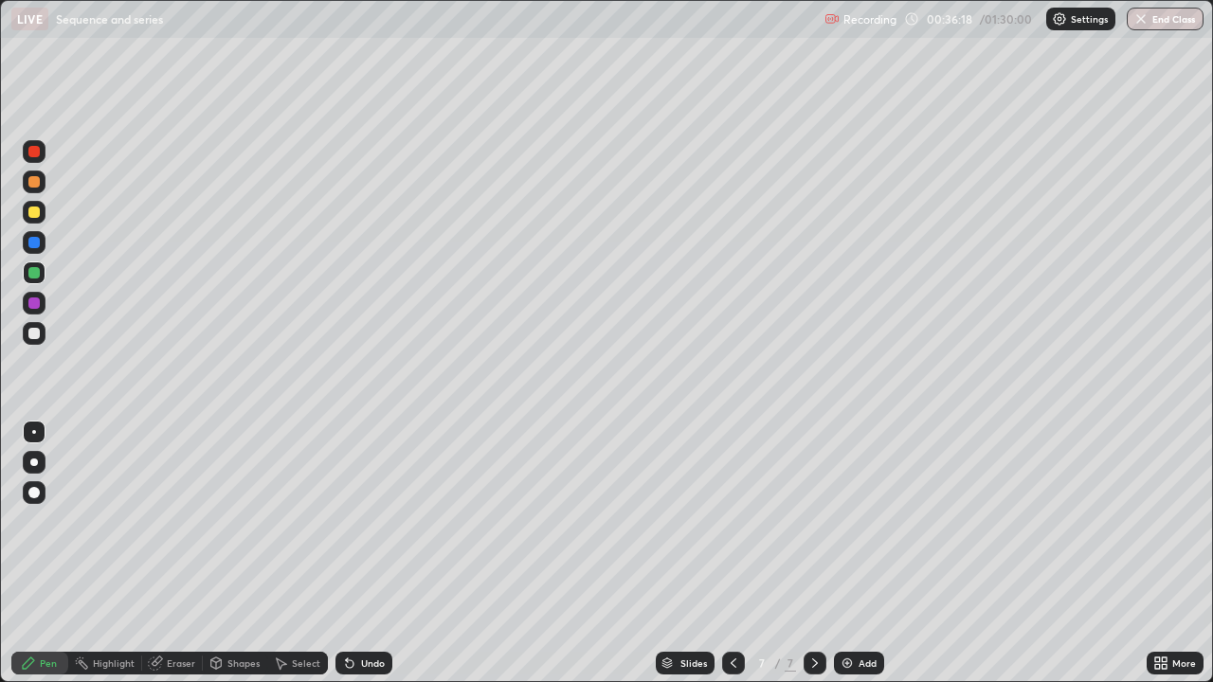
click at [34, 214] on div at bounding box center [33, 212] width 11 height 11
click at [42, 208] on div at bounding box center [34, 212] width 23 height 23
click at [33, 303] on div at bounding box center [33, 303] width 11 height 11
click at [32, 333] on div at bounding box center [33, 333] width 11 height 11
click at [809, 553] on div at bounding box center [815, 663] width 23 height 23
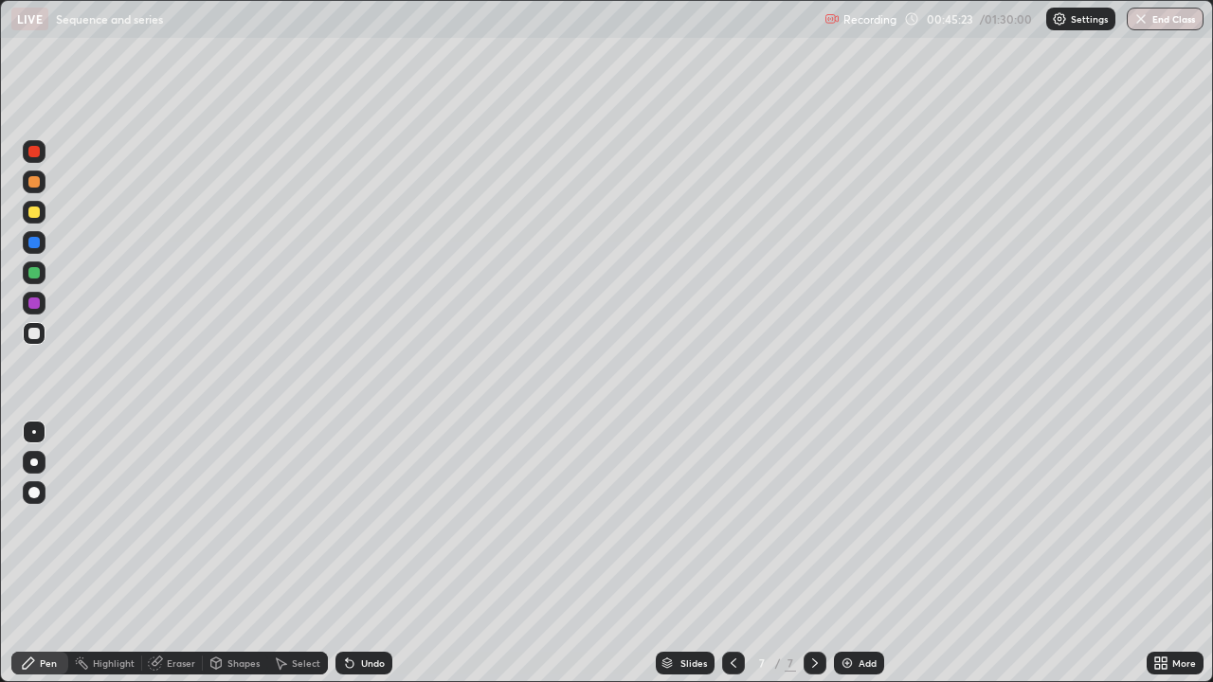
click at [843, 553] on img at bounding box center [847, 663] width 15 height 15
click at [173, 553] on div "Eraser" at bounding box center [181, 663] width 28 height 9
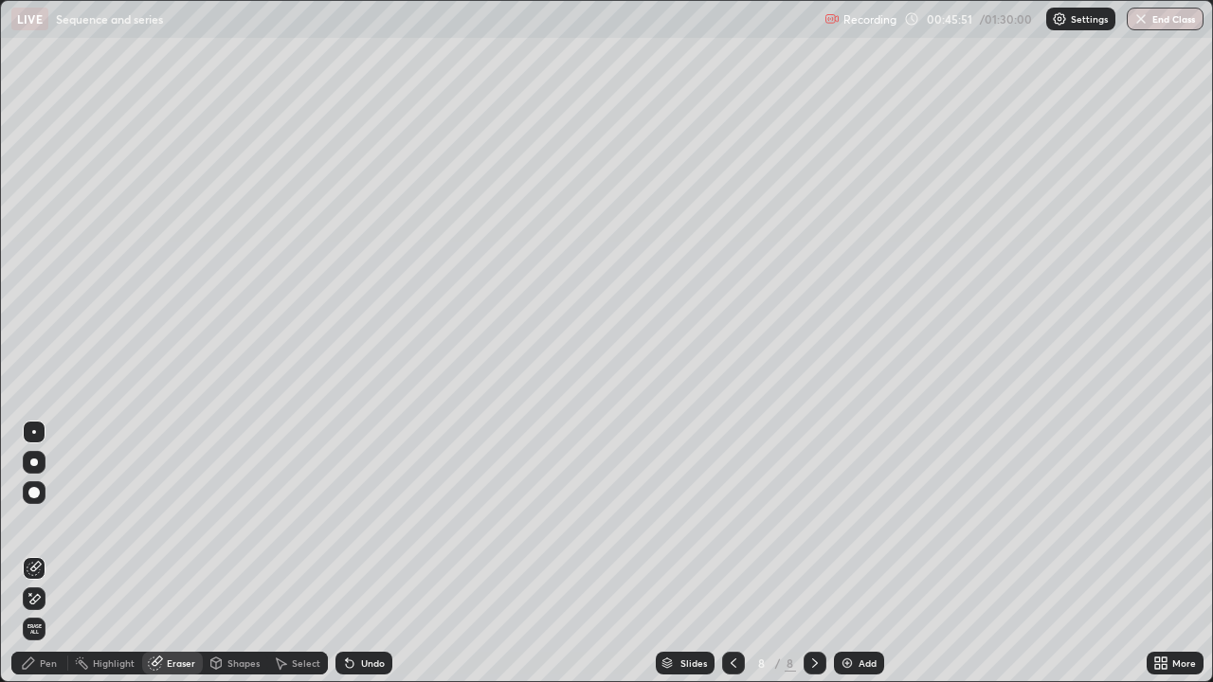
click at [54, 553] on div "Pen" at bounding box center [48, 663] width 17 height 9
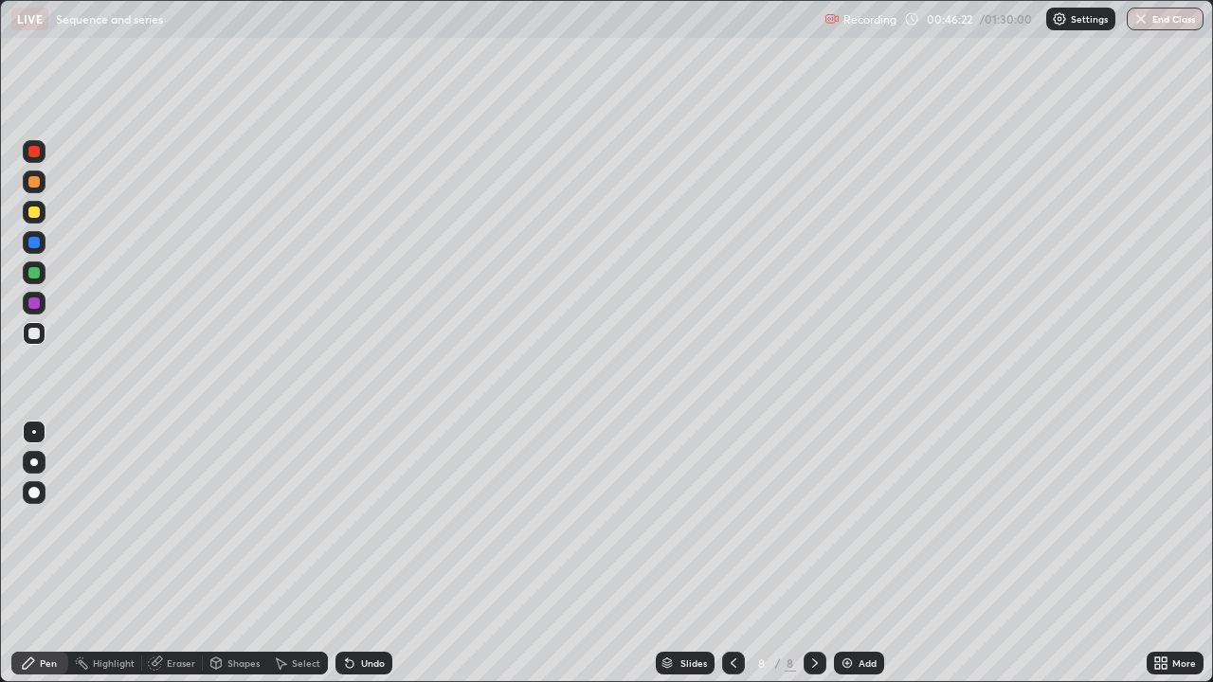
click at [34, 213] on div at bounding box center [33, 212] width 11 height 11
click at [34, 273] on div at bounding box center [33, 272] width 11 height 11
click at [43, 333] on div at bounding box center [34, 333] width 23 height 23
click at [39, 334] on div at bounding box center [33, 333] width 11 height 11
click at [844, 553] on div "Add" at bounding box center [859, 663] width 50 height 23
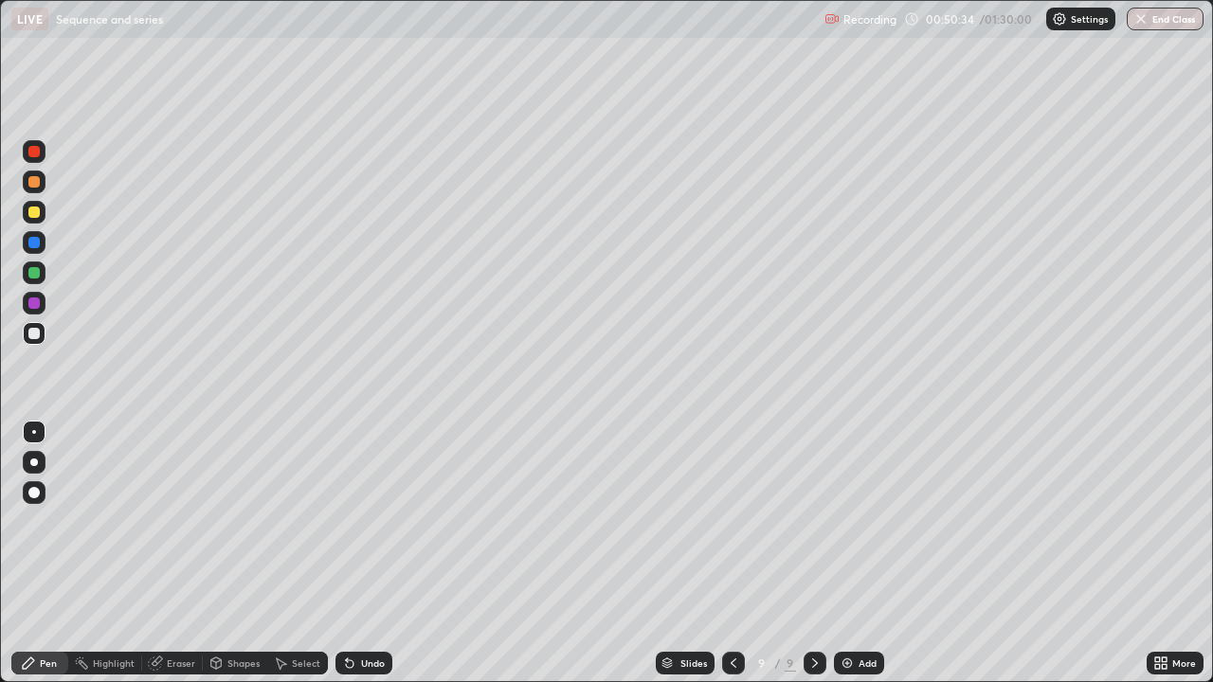
click at [35, 183] on div at bounding box center [33, 181] width 11 height 11
click at [33, 215] on div at bounding box center [33, 212] width 11 height 11
click at [843, 553] on div "Add" at bounding box center [859, 663] width 50 height 23
click at [41, 178] on div at bounding box center [34, 182] width 23 height 23
click at [40, 211] on div at bounding box center [34, 212] width 23 height 23
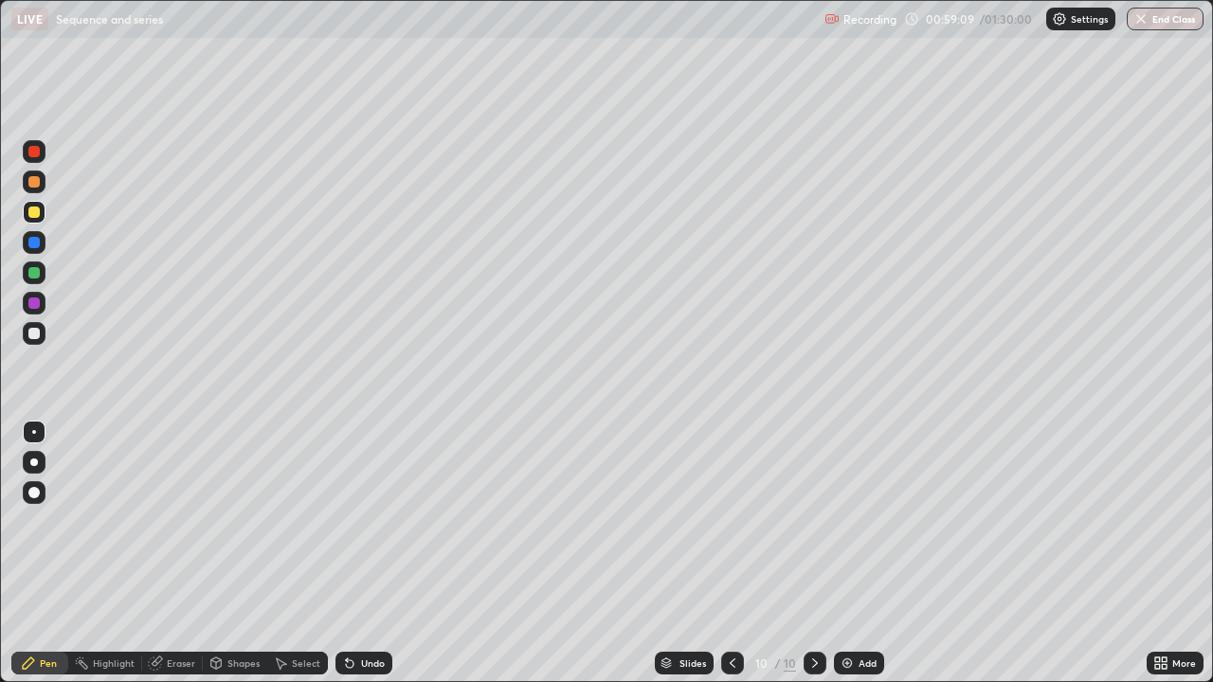
click at [174, 553] on div "Eraser" at bounding box center [172, 663] width 61 height 23
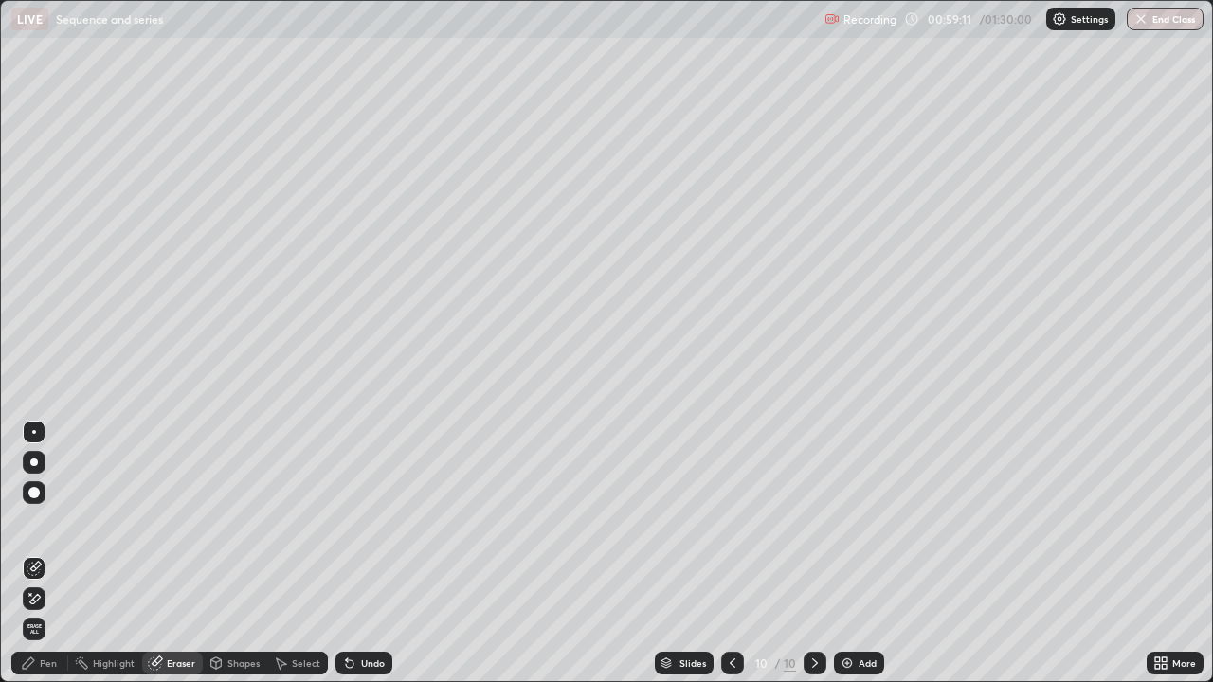
click at [52, 553] on div "Pen" at bounding box center [48, 663] width 17 height 9
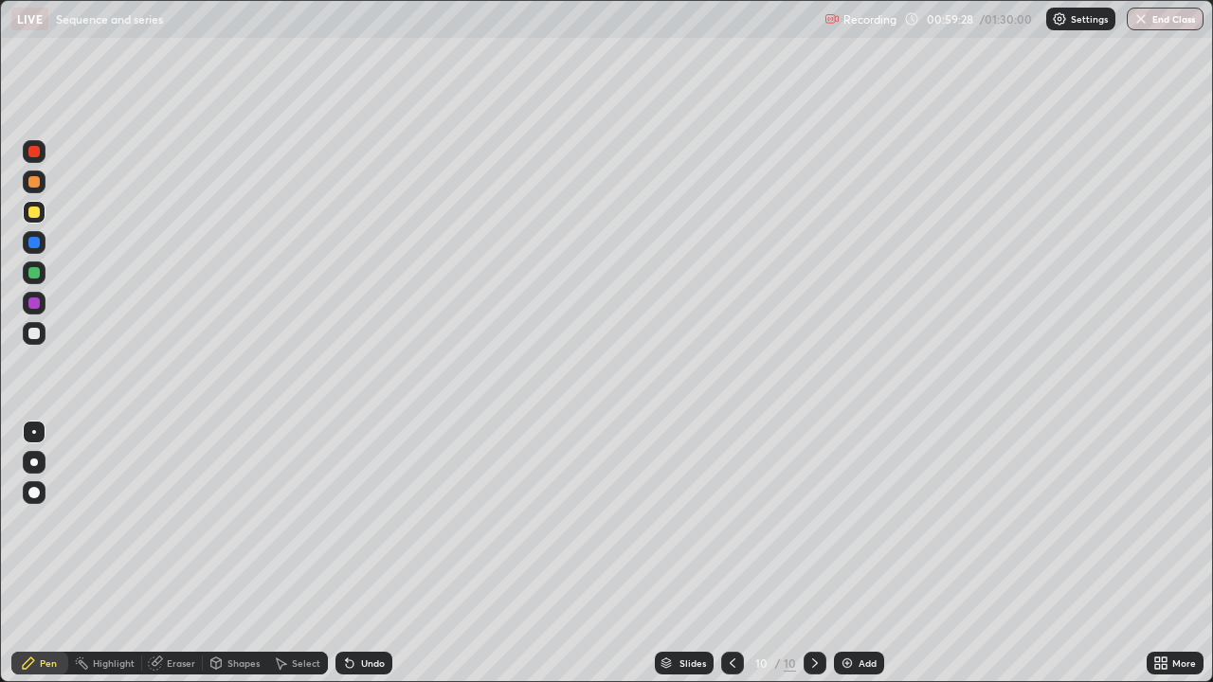
click at [34, 184] on div at bounding box center [33, 181] width 11 height 11
click at [33, 247] on div at bounding box center [33, 242] width 11 height 11
click at [34, 330] on div at bounding box center [33, 333] width 11 height 11
click at [35, 303] on div at bounding box center [33, 303] width 11 height 11
click at [185, 553] on div "Eraser" at bounding box center [181, 663] width 28 height 9
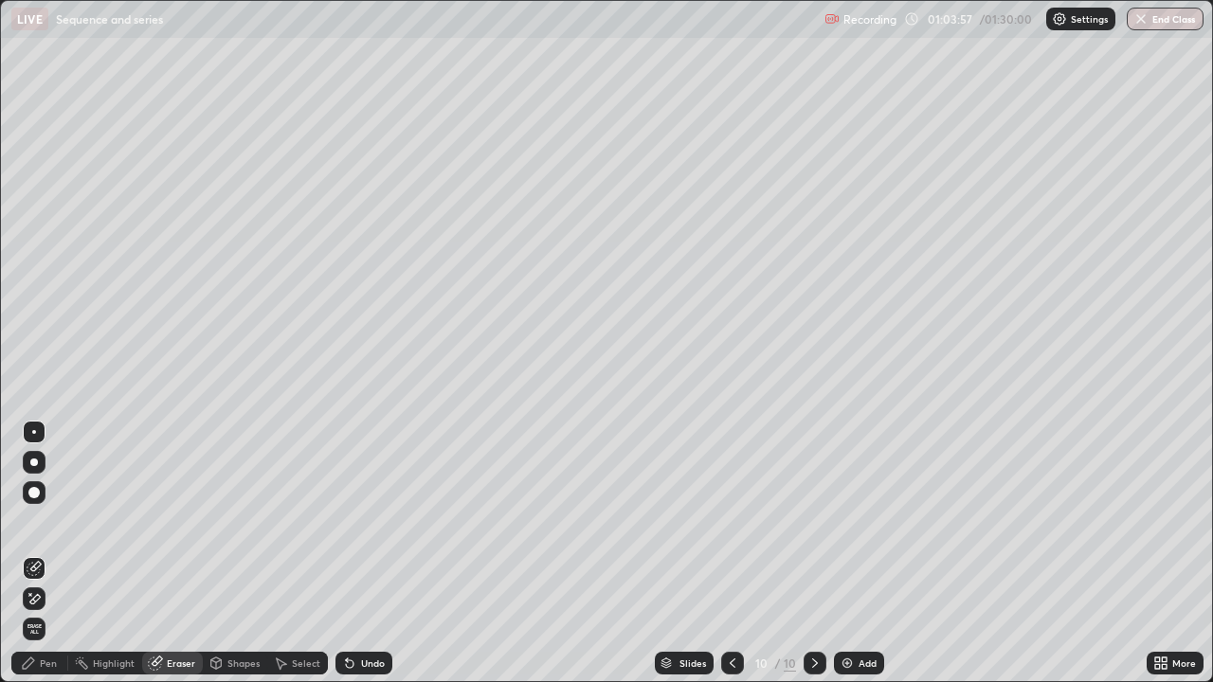
click at [47, 553] on div "Pen" at bounding box center [48, 663] width 17 height 9
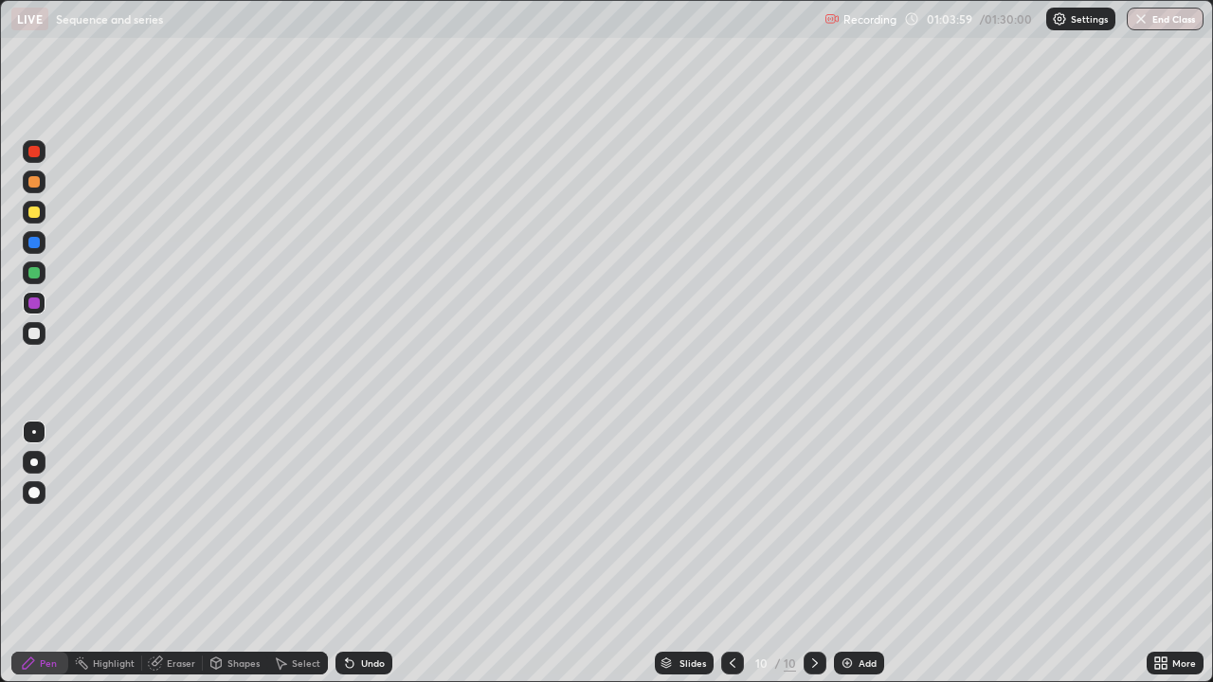
click at [33, 331] on div at bounding box center [33, 333] width 11 height 11
click at [845, 553] on img at bounding box center [847, 663] width 15 height 15
click at [35, 213] on div at bounding box center [33, 212] width 11 height 11
click at [33, 274] on div at bounding box center [33, 272] width 11 height 11
click at [40, 271] on div at bounding box center [34, 273] width 23 height 23
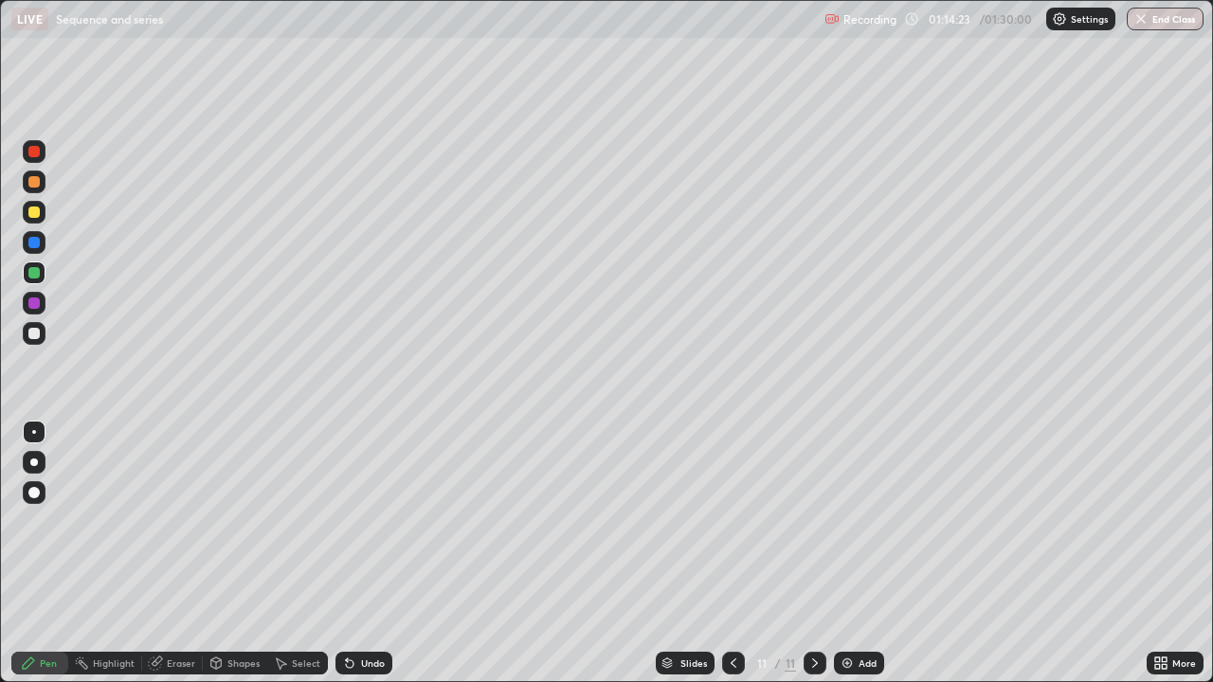
click at [1181, 22] on button "End Class" at bounding box center [1165, 19] width 77 height 23
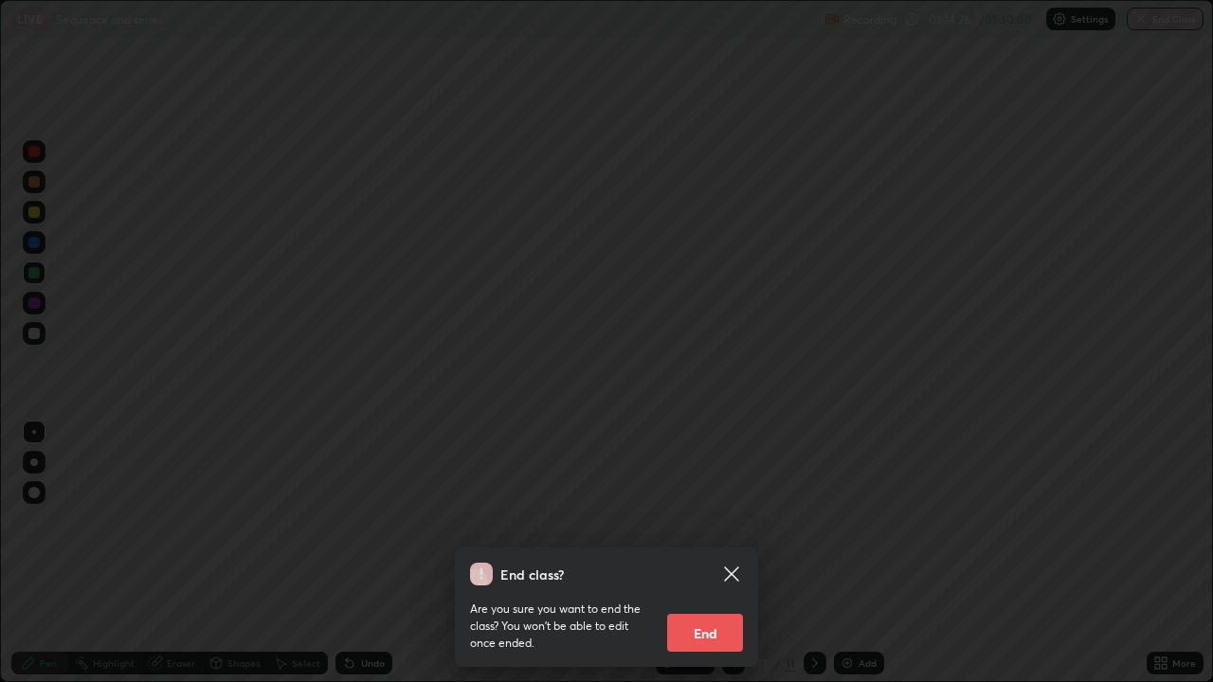
click at [732, 553] on icon at bounding box center [731, 574] width 23 height 23
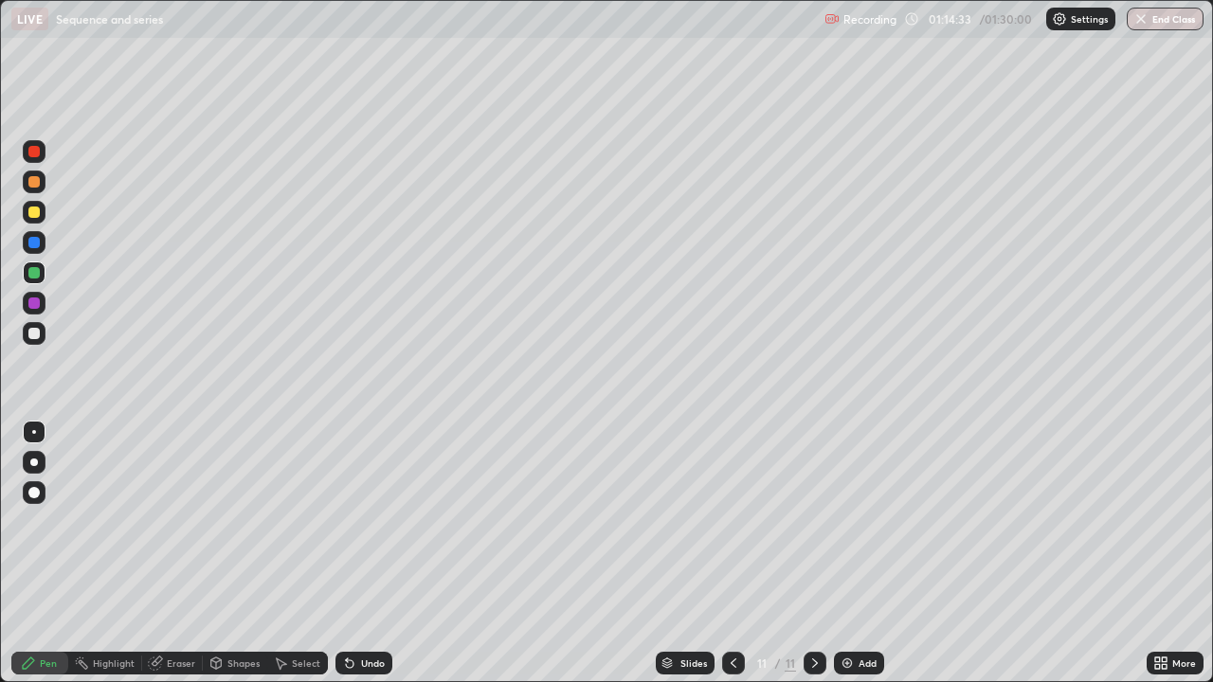
click at [1174, 27] on button "End Class" at bounding box center [1165, 19] width 77 height 23
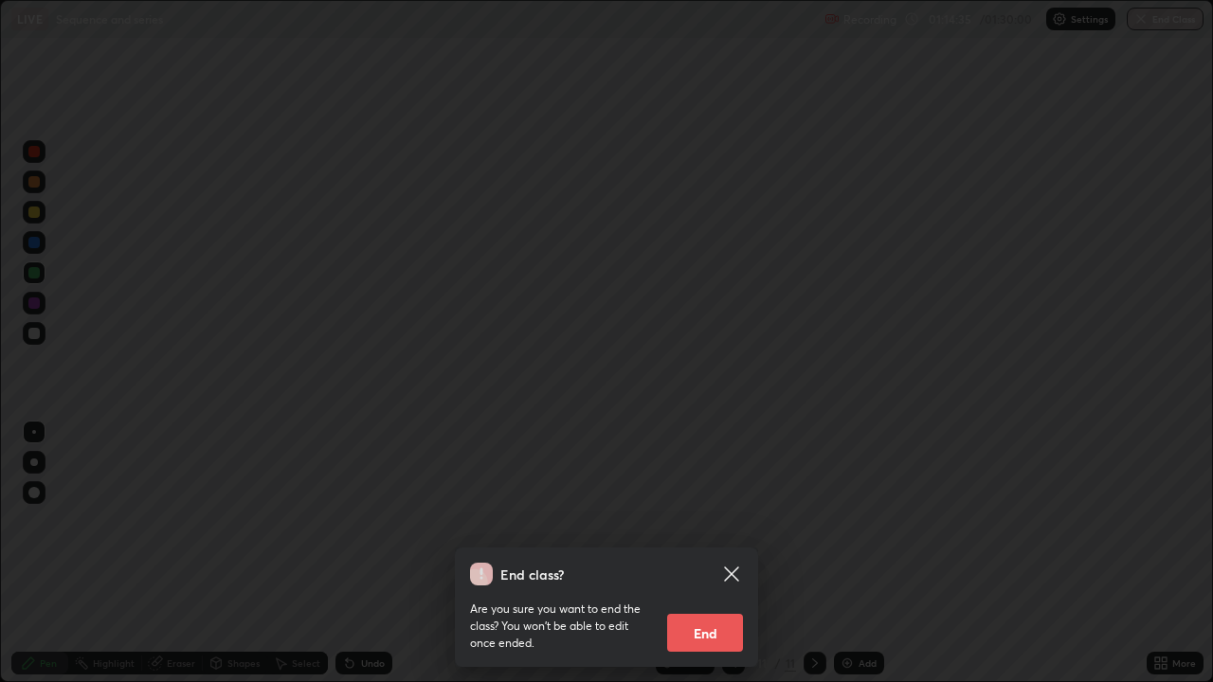
click at [699, 553] on button "End" at bounding box center [705, 633] width 76 height 38
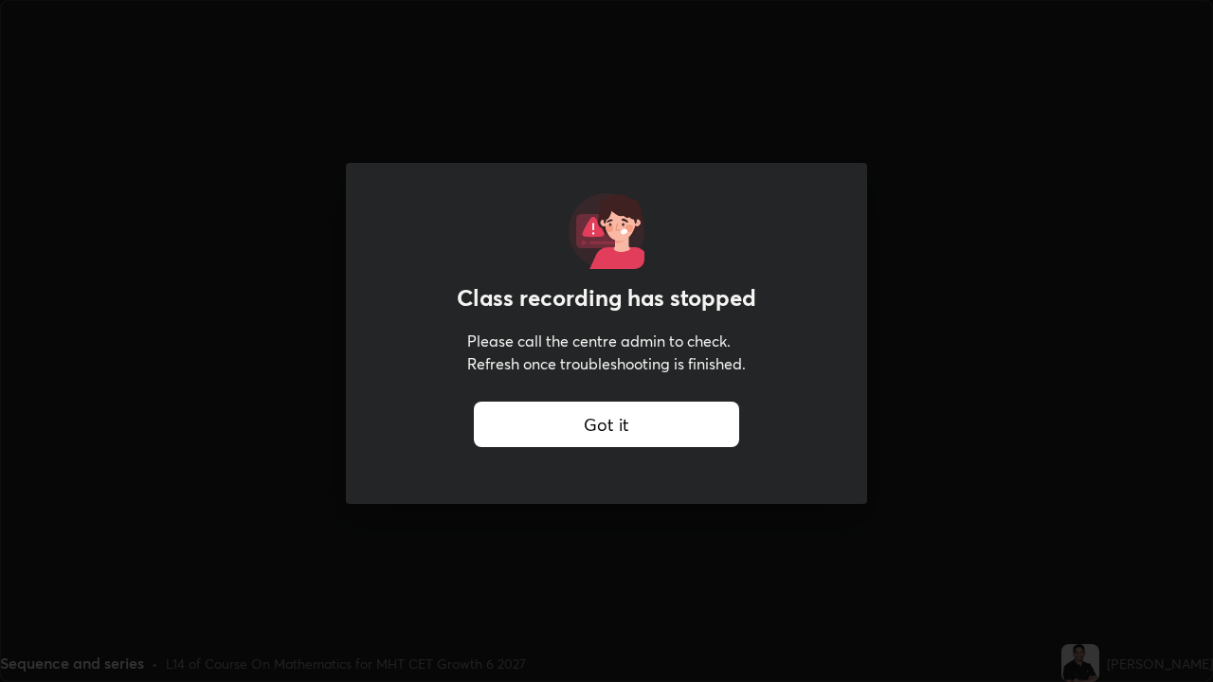
click at [649, 429] on div "Got it" at bounding box center [606, 424] width 265 height 45
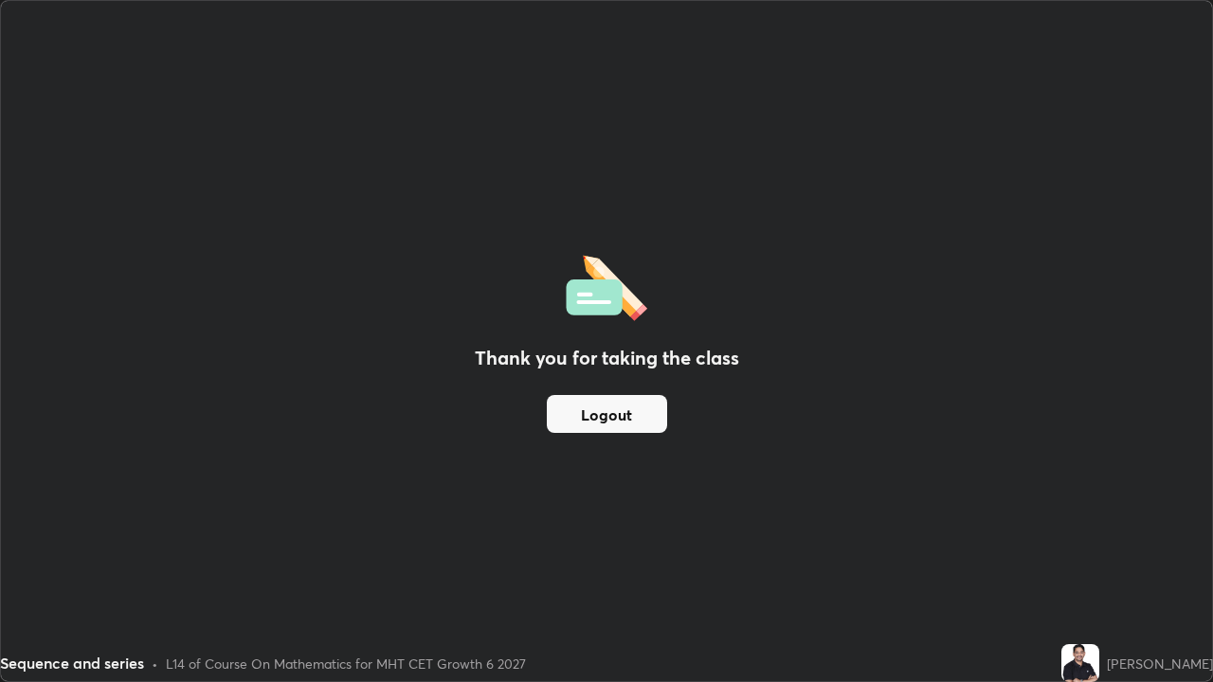
click at [610, 415] on button "Logout" at bounding box center [607, 414] width 120 height 38
